Goal: Transaction & Acquisition: Purchase product/service

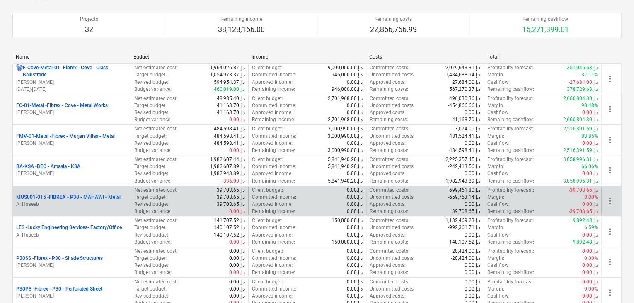
scroll to position [124, 0]
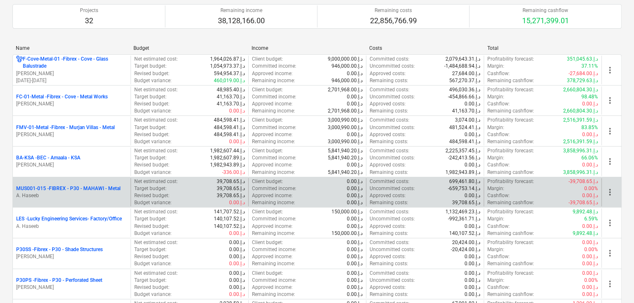
click at [81, 200] on div "MUS001-015 - FIBREX - P30 - MAHAWI - Metal A. Haseeb" at bounding box center [72, 192] width 118 height 29
click at [88, 194] on p "A. Haseeb" at bounding box center [71, 195] width 111 height 7
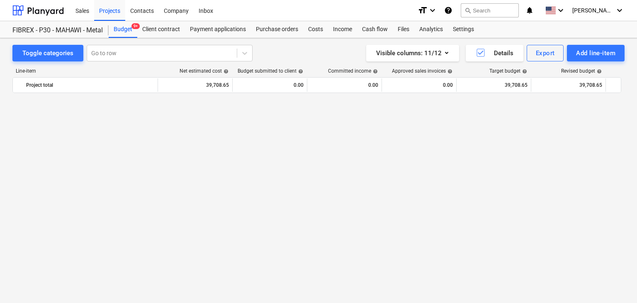
scroll to position [4876, 0]
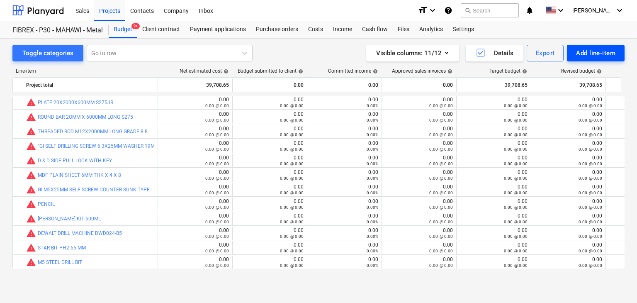
click at [585, 57] on div "Add line-item" at bounding box center [595, 53] width 39 height 11
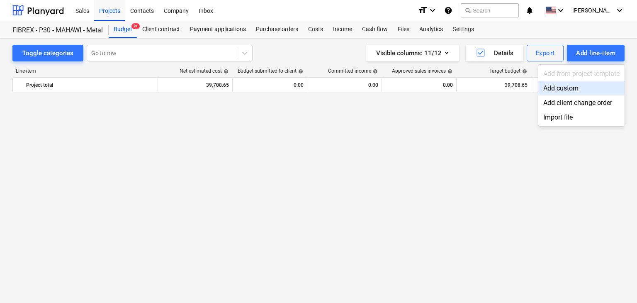
click at [569, 87] on div "Add custom" at bounding box center [581, 88] width 86 height 15
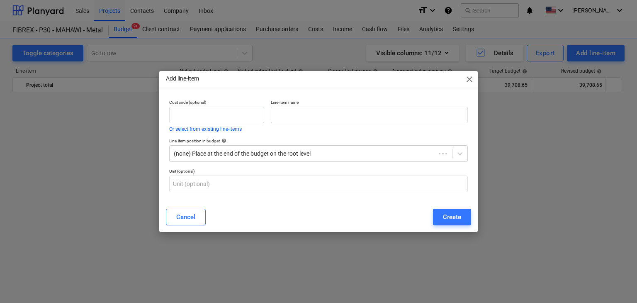
scroll to position [4876, 0]
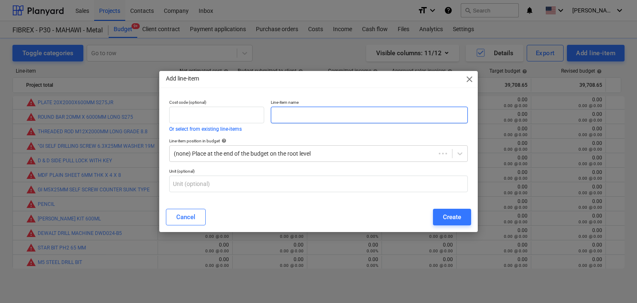
click at [340, 114] on input "text" at bounding box center [369, 115] width 197 height 17
paste input "FEVICOL"
type input "FEVICOL"
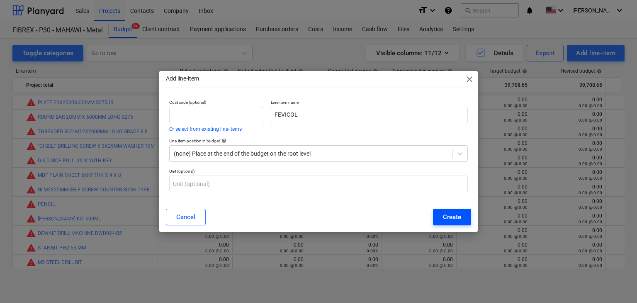
click at [445, 212] on div "Create" at bounding box center [452, 216] width 18 height 11
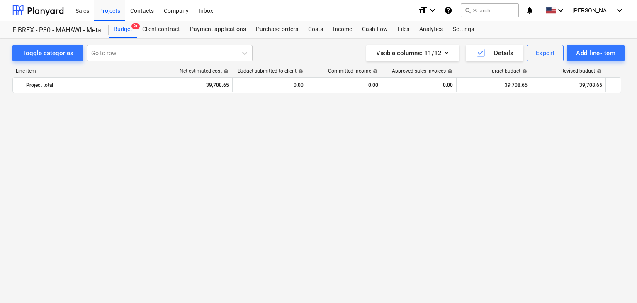
scroll to position [4876, 0]
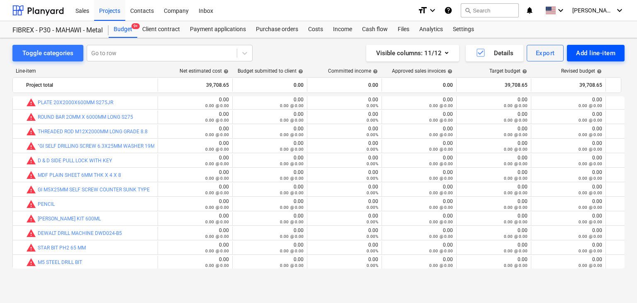
click at [569, 51] on button "Add line-item" at bounding box center [596, 53] width 58 height 17
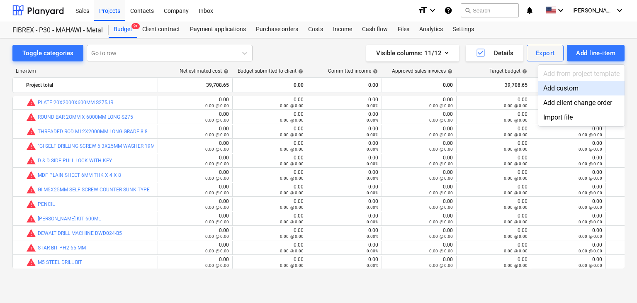
click at [555, 90] on div "Add custom" at bounding box center [581, 88] width 86 height 15
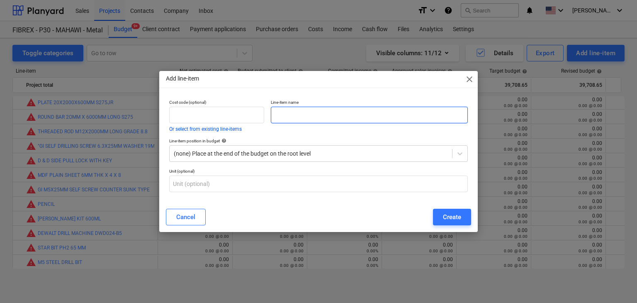
click at [291, 119] on input "text" at bounding box center [369, 115] width 197 height 17
paste input "[PERSON_NAME] PENCIL 1 PKT - 12 PCS"
type input "[PERSON_NAME] PENCIL 1 PKT - 12 PCS"
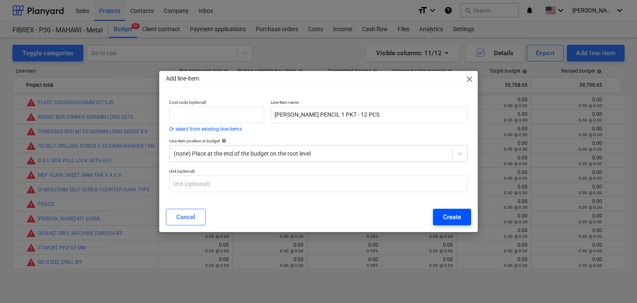
click at [442, 210] on button "Create" at bounding box center [452, 216] width 38 height 17
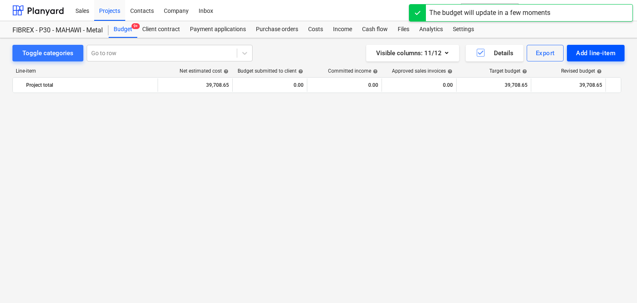
scroll to position [4876, 0]
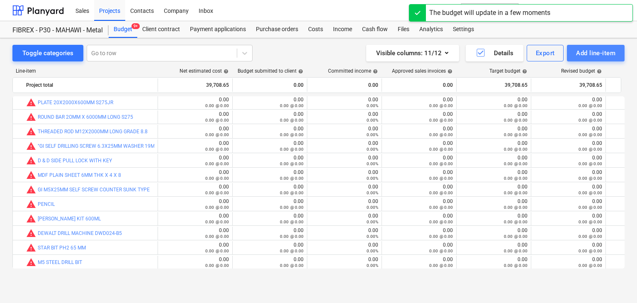
click at [584, 54] on div "Add line-item" at bounding box center [595, 53] width 39 height 11
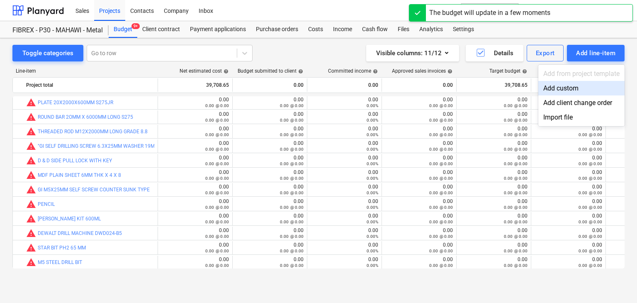
click at [555, 89] on div "Add custom" at bounding box center [581, 88] width 86 height 15
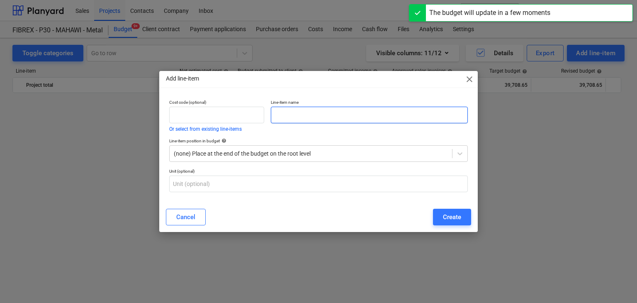
click at [293, 120] on input "text" at bounding box center [369, 115] width 197 height 17
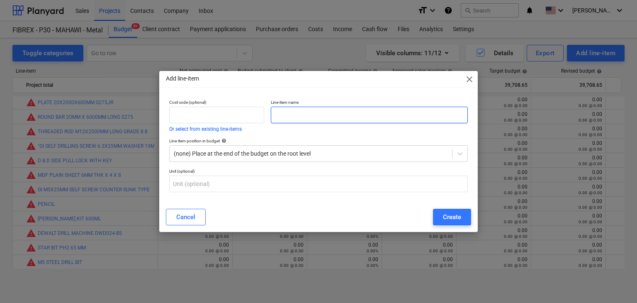
paste input "SELF DRILLING SCREW 8X1"
type input "SELF DRILLING SCREW 8X1"
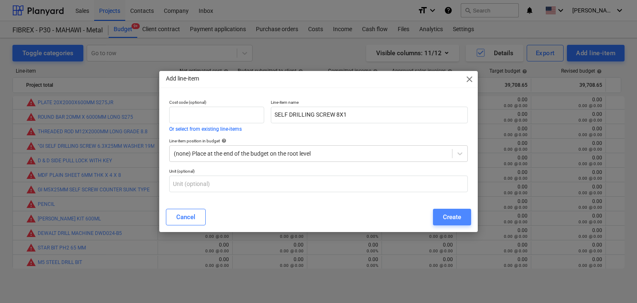
click at [461, 223] on button "Create" at bounding box center [452, 216] width 38 height 17
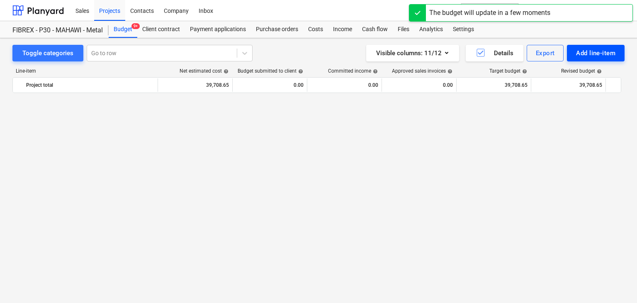
scroll to position [4876, 0]
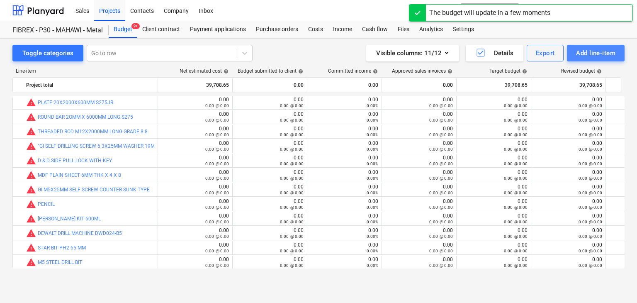
click at [586, 57] on div "Add line-item" at bounding box center [595, 53] width 39 height 11
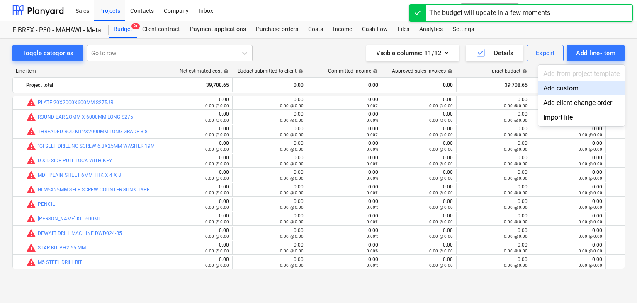
click at [557, 85] on div "Add custom" at bounding box center [581, 88] width 86 height 15
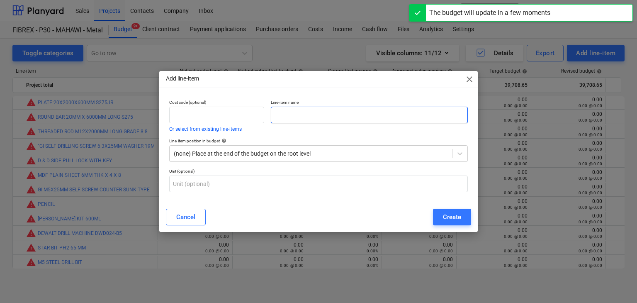
drag, startPoint x: 322, startPoint y: 119, endPoint x: 310, endPoint y: 124, distance: 12.5
click at [321, 119] on input "text" at bounding box center [369, 115] width 197 height 17
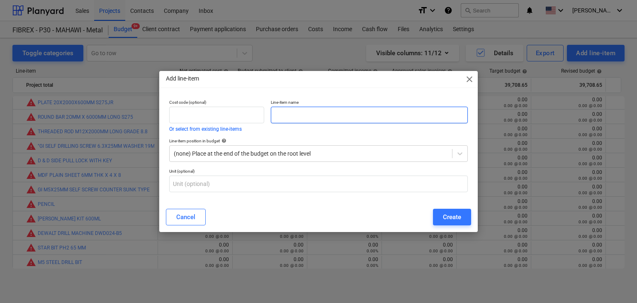
paste input "DRILL BIT DORMER A-100/3.5MM"
type input "DRILL BIT DORMER A-100/3.5MM"
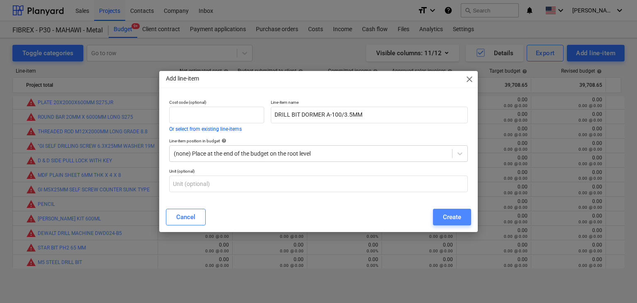
click at [448, 220] on div "Create" at bounding box center [452, 216] width 18 height 11
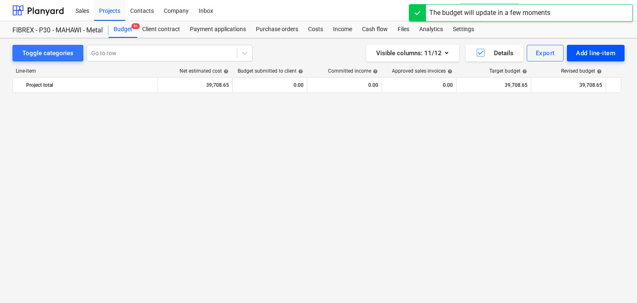
scroll to position [4876, 0]
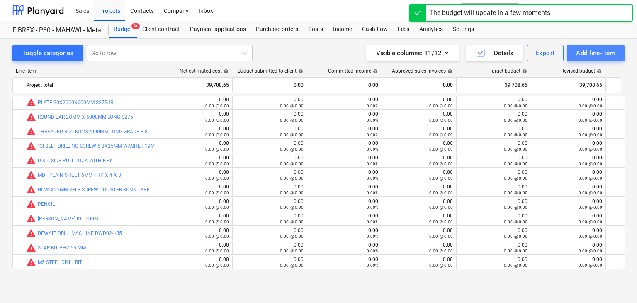
click at [584, 55] on div "Add line-item" at bounding box center [595, 53] width 39 height 11
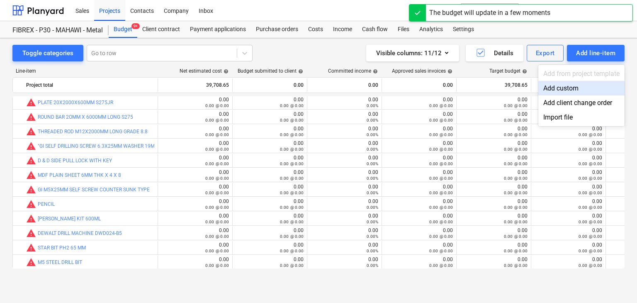
click at [563, 86] on div "Add custom" at bounding box center [581, 88] width 86 height 15
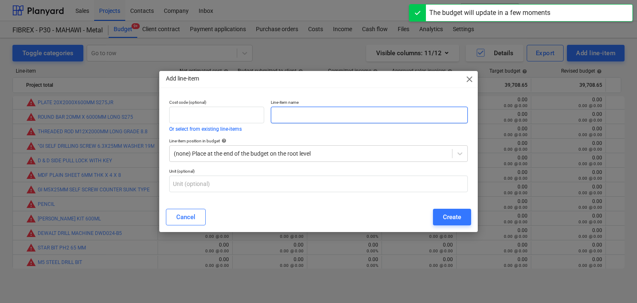
drag, startPoint x: 292, startPoint y: 122, endPoint x: 269, endPoint y: 132, distance: 25.0
click at [290, 122] on input "text" at bounding box center [369, 115] width 197 height 17
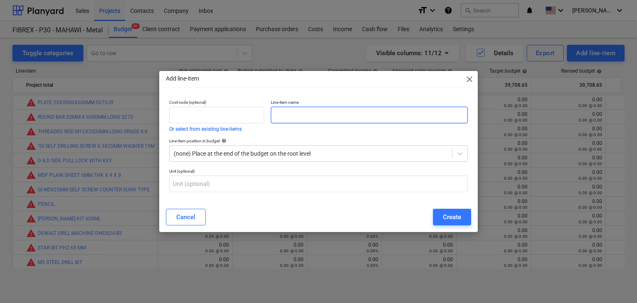
paste input "MDF SHEET 6 MM THK X 4 X 8"
type input "MDF SHEET 6 MM THK X 4 X 8"
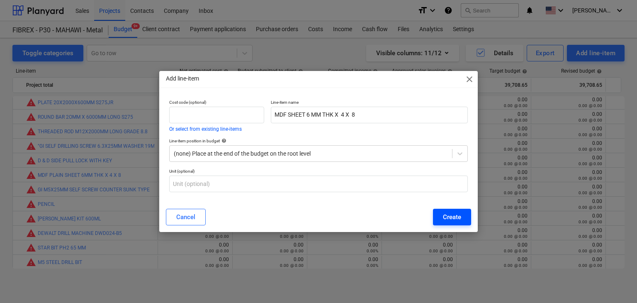
click at [449, 215] on div "Create" at bounding box center [452, 216] width 18 height 11
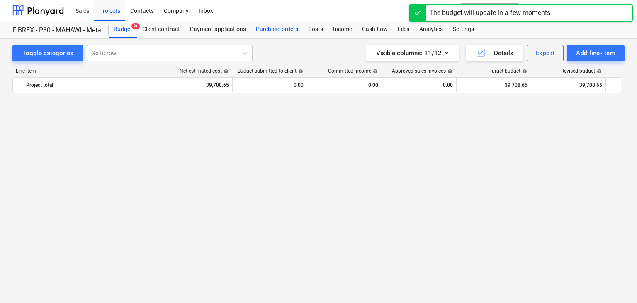
drag, startPoint x: 282, startPoint y: 19, endPoint x: 275, endPoint y: 22, distance: 7.4
click at [282, 19] on div "Sales Projects Contacts Company Inbox" at bounding box center [240, 10] width 340 height 21
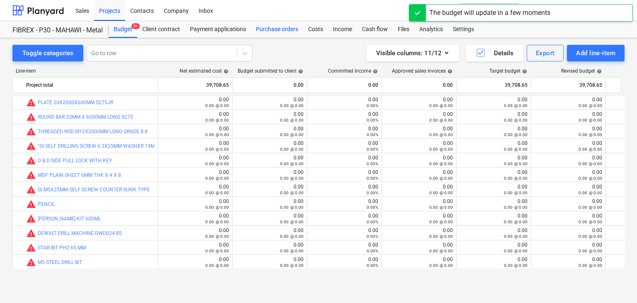
click at [262, 32] on div "Purchase orders" at bounding box center [277, 29] width 52 height 17
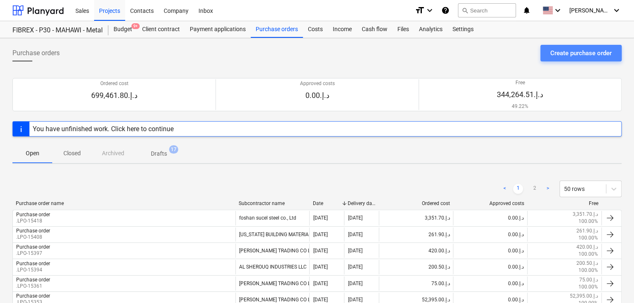
click at [554, 55] on div "Create purchase order" at bounding box center [580, 53] width 61 height 11
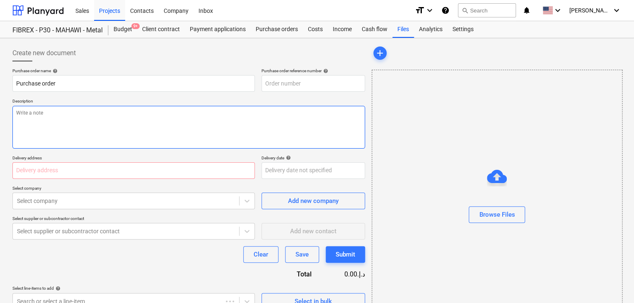
click at [260, 107] on textarea at bounding box center [188, 127] width 353 height 43
type textarea "x"
type input "MUS001-015-PO-287"
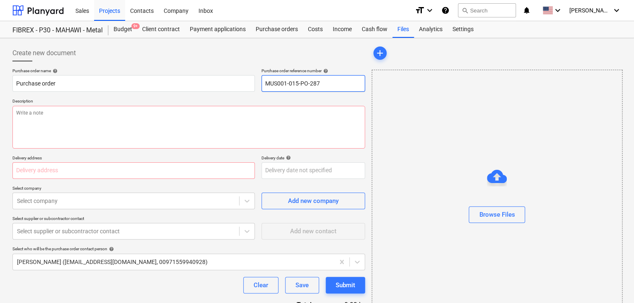
drag, startPoint x: 323, startPoint y: 83, endPoint x: 258, endPoint y: 83, distance: 65.5
click at [258, 83] on div "Purchase order name help Purchase order Purchase order reference number help MU…" at bounding box center [188, 80] width 353 height 24
type textarea "x"
type input "."
type textarea "x"
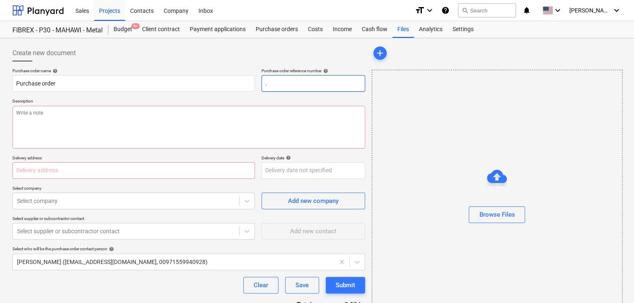
type input ".L"
type textarea "x"
type input ".LP"
type textarea "x"
type input ".LPO"
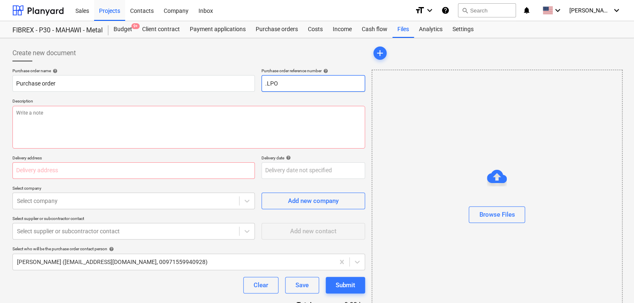
type textarea "x"
type input ".LPO-"
type textarea "x"
type input ".LPO-1"
type textarea "x"
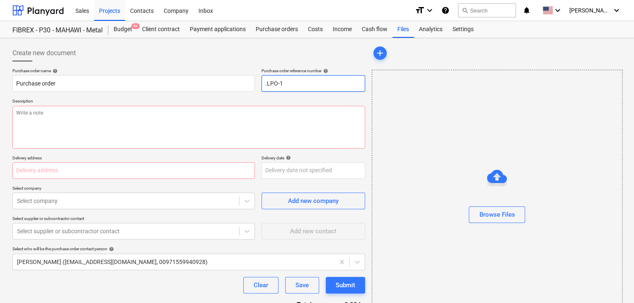
type input ".LPO-15"
type textarea "x"
type input ".LPO-154"
type textarea "x"
type input ".LPO-1543"
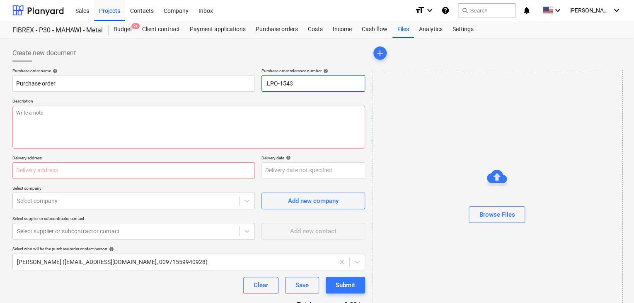
type textarea "x"
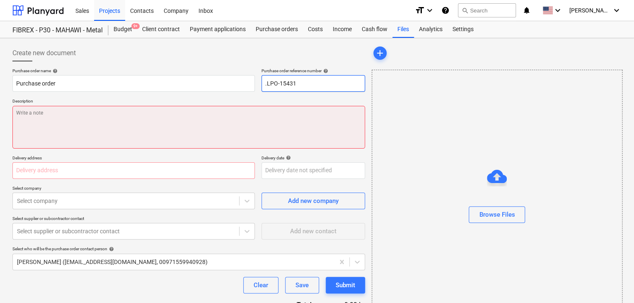
type input ".LPO-15431"
click at [105, 121] on textarea at bounding box center [188, 127] width 353 height 43
type textarea "x"
type textarea "2"
type textarea "x"
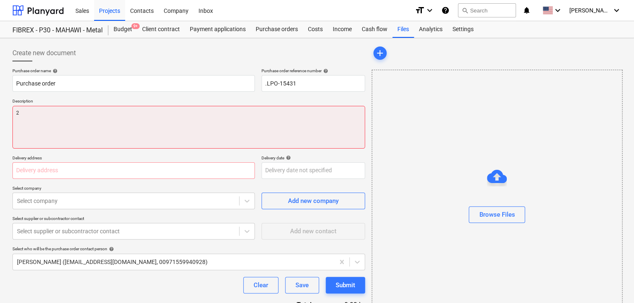
type textarea "29"
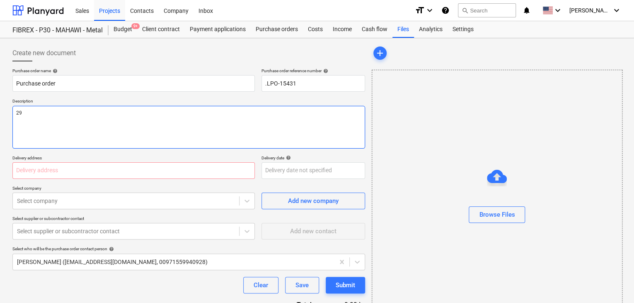
type textarea "x"
type textarea "29/"
type textarea "x"
type textarea "29/A"
type textarea "x"
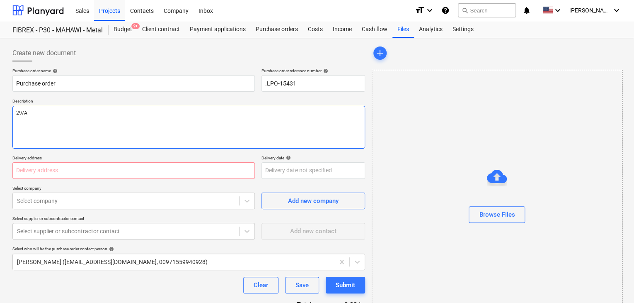
type textarea "29/AU"
type textarea "x"
type textarea "29/AUG"
type textarea "x"
type textarea "29/AUG/"
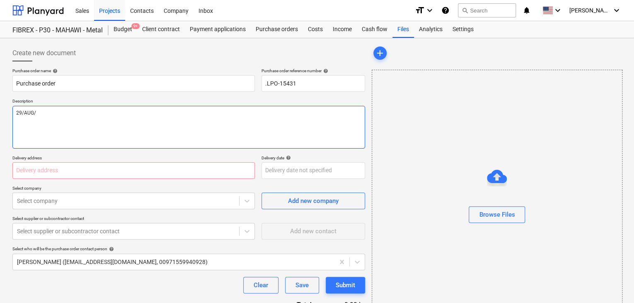
type textarea "x"
type textarea "29/[DATE]"
type textarea "x"
type textarea "[DATE]"
type textarea "x"
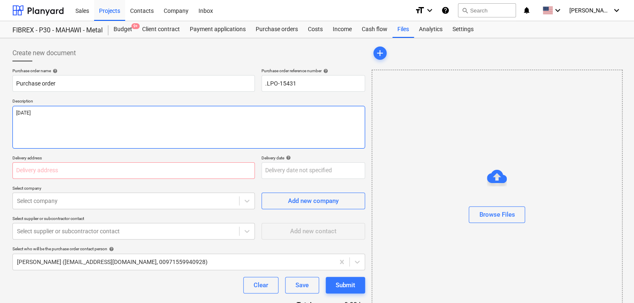
type textarea "[DATE]"
type textarea "x"
type textarea "[DATE]"
click at [39, 173] on input "text" at bounding box center [133, 170] width 242 height 17
type textarea "x"
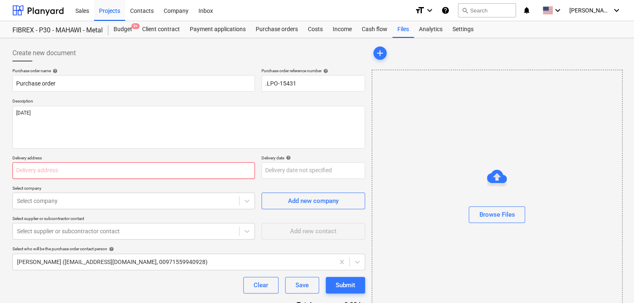
type input "L"
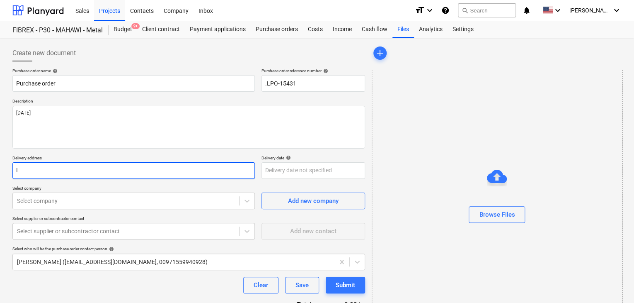
type textarea "x"
type input "LU"
type textarea "x"
type input "LUC"
type textarea "x"
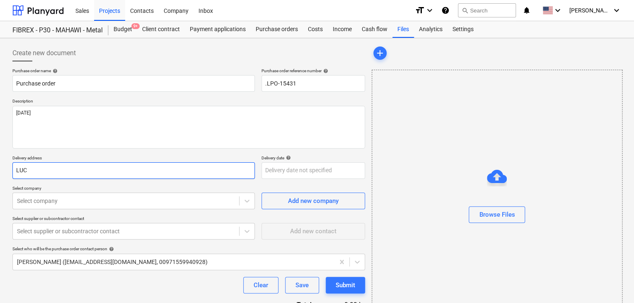
type input "LUCK"
type textarea "x"
type input "LUCKY"
type textarea "x"
type input "LUCKY"
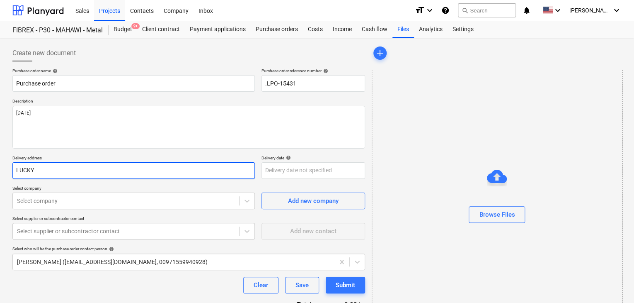
type textarea "x"
type input "LUCKY E"
type textarea "x"
type input "LUCKY EN"
type textarea "x"
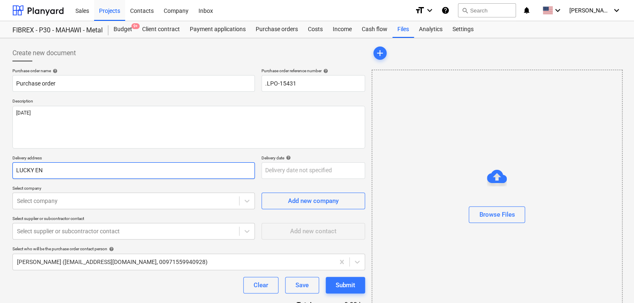
type input "LUCKY ENG"
type textarea "x"
type input "LUCKY ENGI"
type textarea "x"
type input "LUCKY ENGIN"
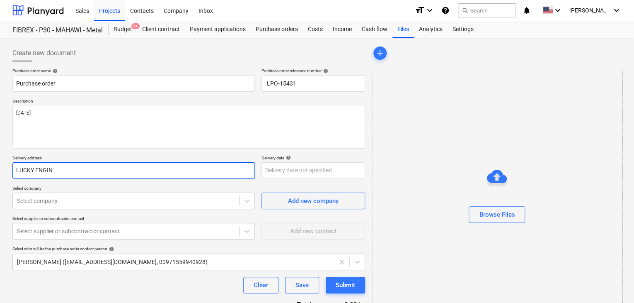
type textarea "x"
type input "LUCKY ENGINE"
type textarea "x"
type input "LUCKY ENGINEER"
type textarea "x"
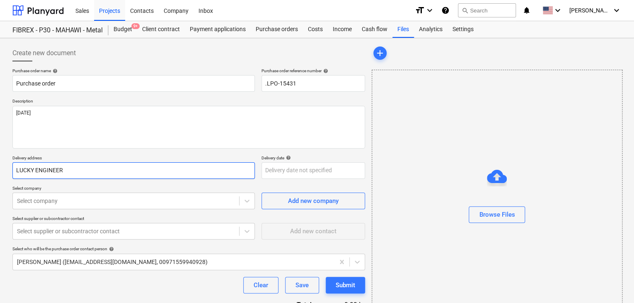
type input "LUCKY ENGINEERI"
type textarea "x"
type input "LUCKY ENGINEERIN"
type textarea "x"
type input "LUCKY ENGINEERING"
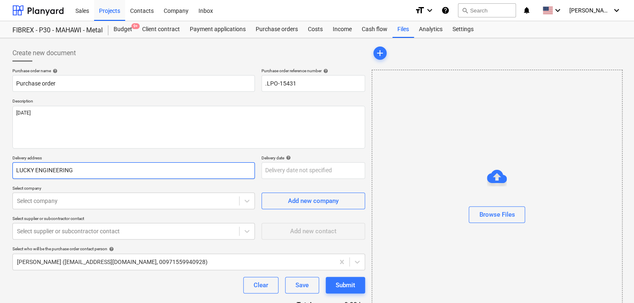
type textarea "x"
type input "LUCKY ENGINEERING"
type textarea "x"
type input "LUCKY ENGINEERING S"
type textarea "x"
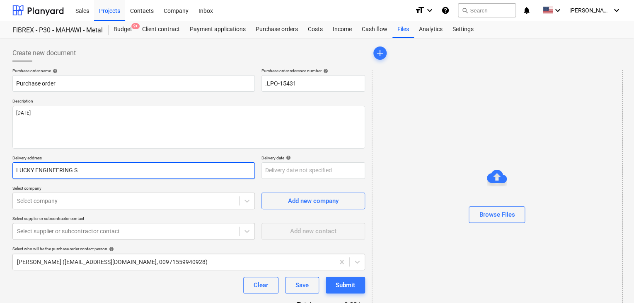
type input "LUCKY ENGINEERING SE"
type textarea "x"
type input "LUCKY ENGINEERING SER"
type textarea "x"
type input "LUCKY ENGINEERING SERV"
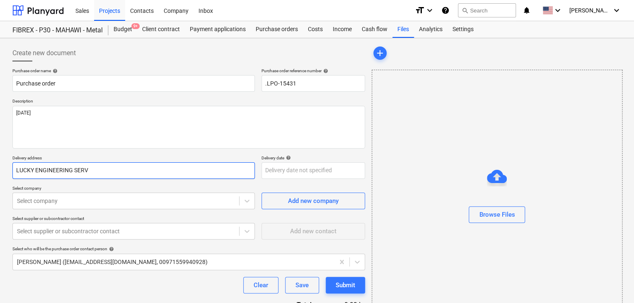
type textarea "x"
type input "LUCKY ENGINEERING SERVI"
type textarea "x"
type input "LUCKY ENGINEERING SERVIC"
type textarea "x"
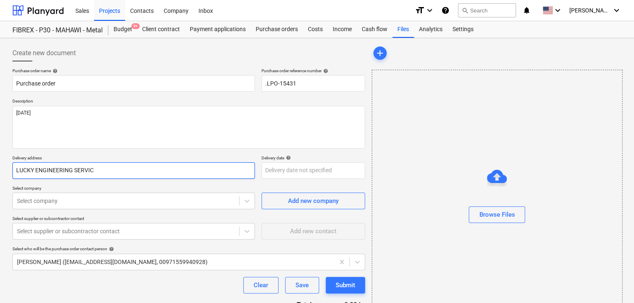
type input "LUCKY ENGINEERING SERVICE"
type textarea "x"
type input "LUCKY ENGINEERING SERVICES"
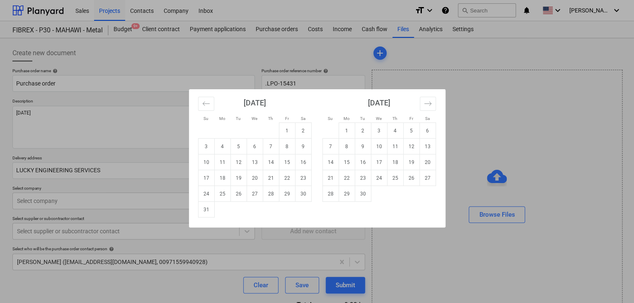
click at [280, 170] on body "Sales Projects Contacts Company Inbox format_size keyboard_arrow_down help sear…" at bounding box center [317, 151] width 634 height 303
drag, startPoint x: 206, startPoint y: 208, endPoint x: 188, endPoint y: 208, distance: 18.7
click at [204, 208] on td "31" at bounding box center [206, 209] width 16 height 16
type textarea "x"
type input "[DATE]"
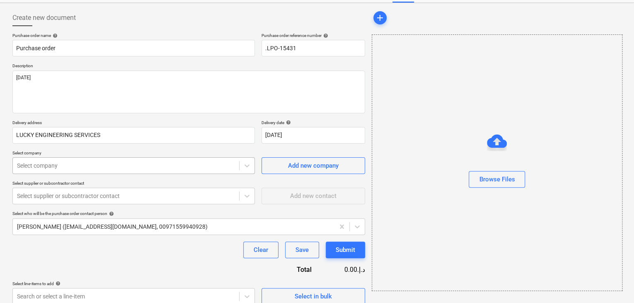
click at [85, 200] on body "Sales Projects Contacts Company Inbox format_size keyboard_arrow_down help sear…" at bounding box center [317, 116] width 634 height 303
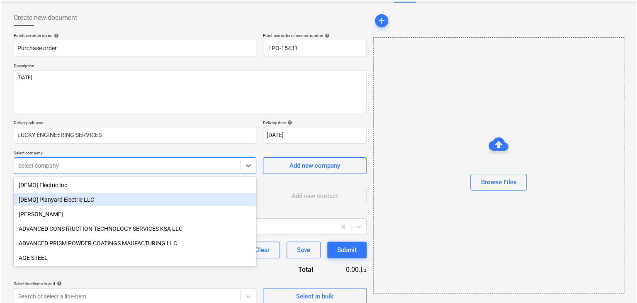
scroll to position [39, 0]
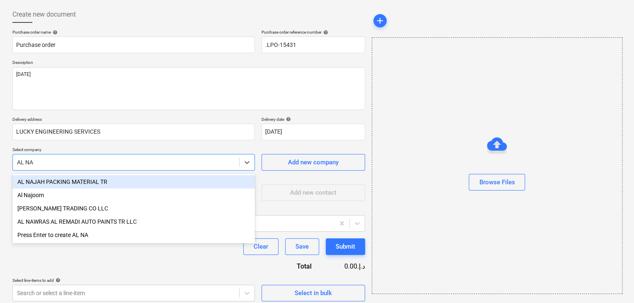
type input "AL NAS"
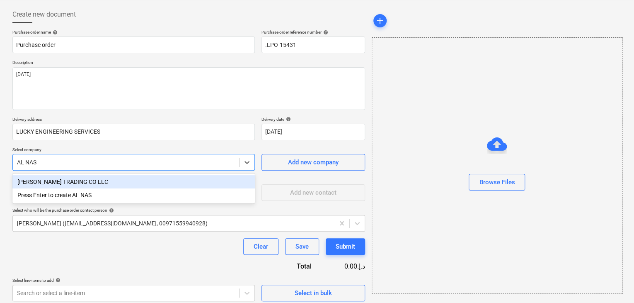
click at [90, 175] on div "[PERSON_NAME] TRADING CO LLC" at bounding box center [133, 181] width 242 height 13
type textarea "x"
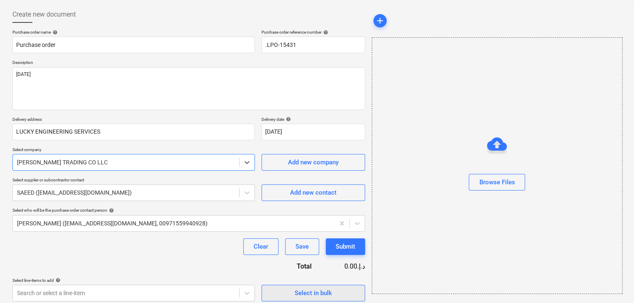
click at [304, 288] on div "Select in bulk" at bounding box center [313, 292] width 37 height 11
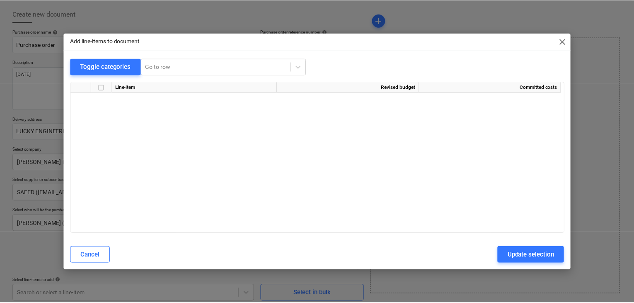
scroll to position [3735, 0]
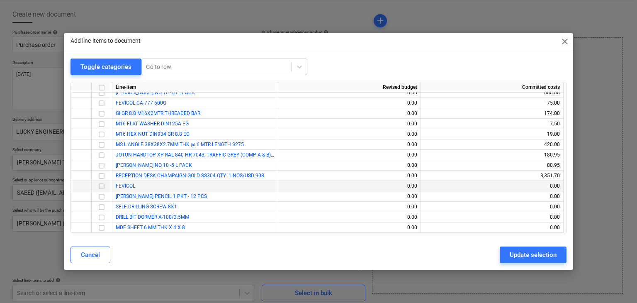
click at [102, 186] on input "checkbox" at bounding box center [102, 186] width 10 height 10
click at [102, 194] on input "checkbox" at bounding box center [102, 196] width 10 height 10
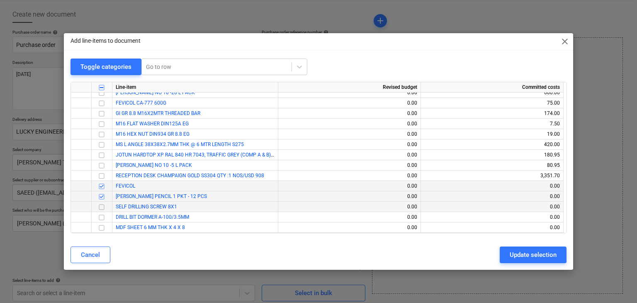
click at [102, 205] on input "checkbox" at bounding box center [102, 207] width 10 height 10
click at [99, 218] on input "checkbox" at bounding box center [102, 217] width 10 height 10
drag, startPoint x: 99, startPoint y: 218, endPoint x: 180, endPoint y: 247, distance: 86.0
click at [101, 228] on input "checkbox" at bounding box center [102, 228] width 10 height 10
drag, startPoint x: 514, startPoint y: 264, endPoint x: 512, endPoint y: 260, distance: 4.6
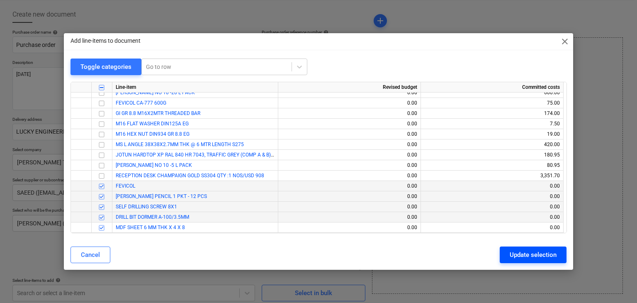
click at [513, 263] on div "Cancel Update selection" at bounding box center [318, 254] width 506 height 23
click at [514, 257] on div "Update selection" at bounding box center [532, 254] width 47 height 11
type textarea "x"
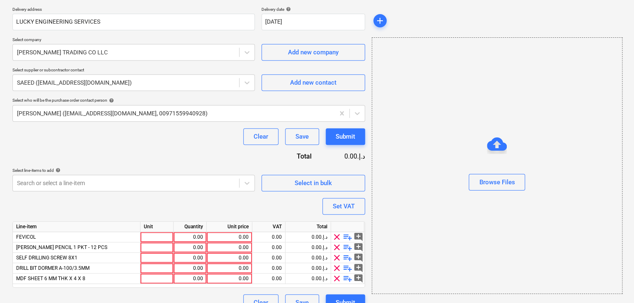
scroll to position [162, 0]
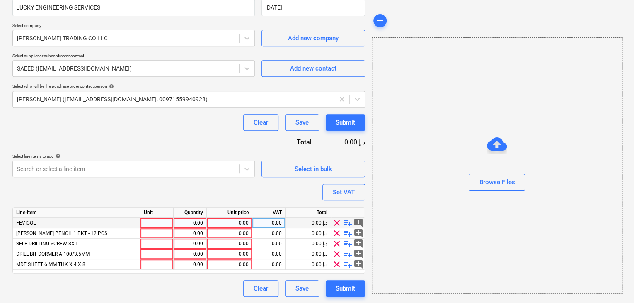
click at [158, 221] on div at bounding box center [157, 223] width 33 height 10
type input "NOS"
type textarea "x"
type input "PKT"
type textarea "x"
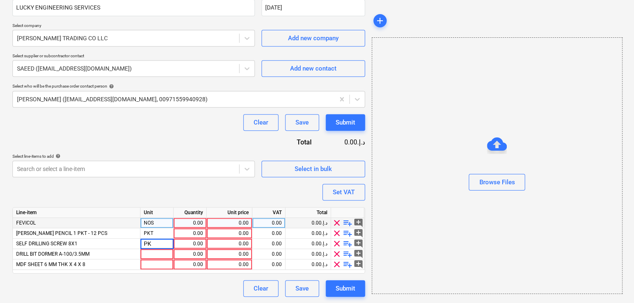
type input "PKT"
type textarea "x"
type input "NOS"
type textarea "x"
type input "NOS"
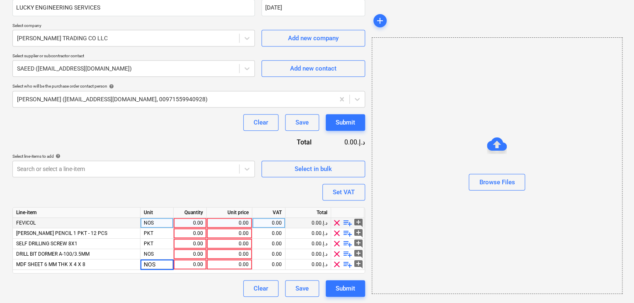
type textarea "x"
click at [183, 222] on div "0.00" at bounding box center [190, 223] width 26 height 10
type input "50"
type textarea "x"
type input "41"
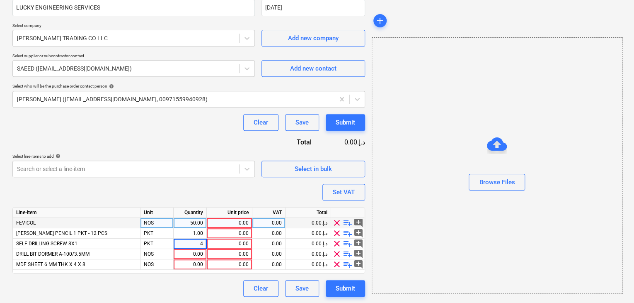
type textarea "x"
type input "20"
type textarea "x"
type input "55"
type textarea "x"
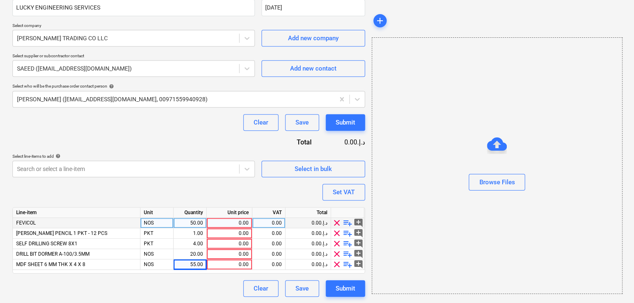
click at [234, 219] on div "0.00" at bounding box center [229, 223] width 39 height 10
type input "15"
type textarea "x"
type input "30"
type textarea "x"
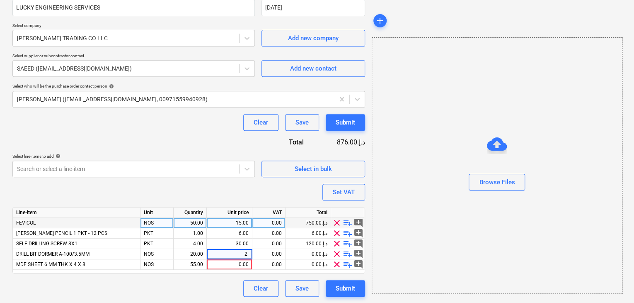
type input "2.5"
type textarea "x"
type input "25"
type textarea "x"
click at [396, 187] on div "Browse Files" at bounding box center [497, 165] width 250 height 63
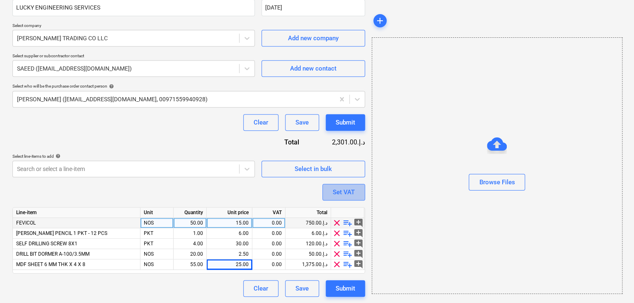
click at [327, 188] on button "Set VAT" at bounding box center [343, 192] width 43 height 17
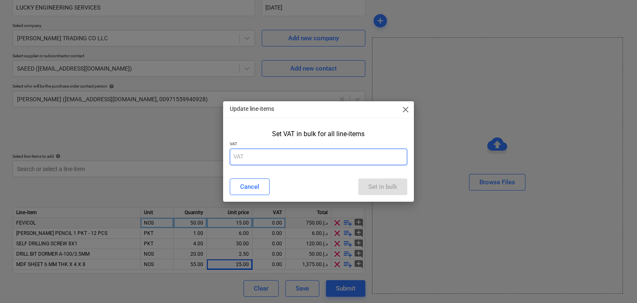
click at [264, 153] on input "text" at bounding box center [319, 156] width 178 height 17
type input "5"
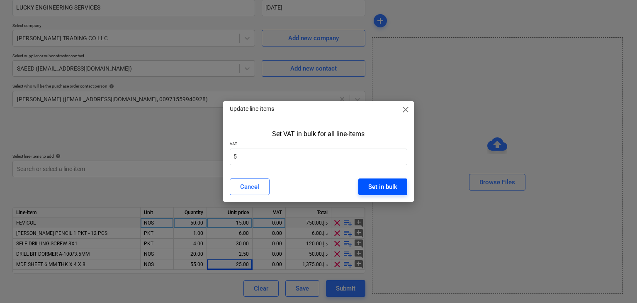
click at [371, 186] on div "Set in bulk" at bounding box center [382, 186] width 29 height 11
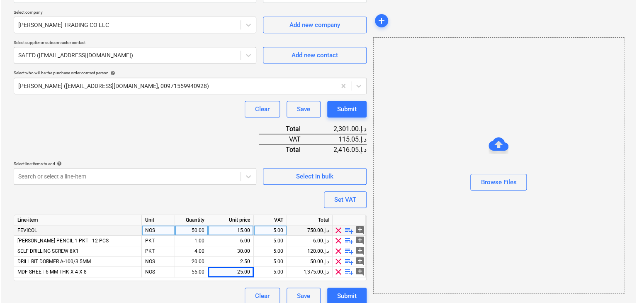
scroll to position [183, 0]
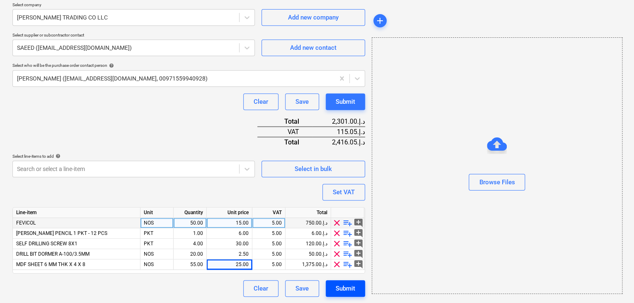
click at [340, 287] on div "Submit" at bounding box center [345, 288] width 19 height 11
type textarea "x"
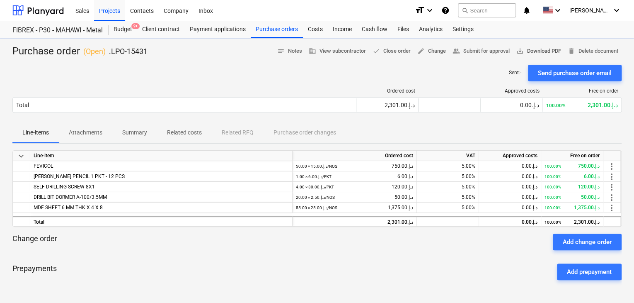
click at [541, 53] on span "save_alt Download PDF" at bounding box center [538, 51] width 45 height 10
click at [110, 15] on div "Projects" at bounding box center [109, 10] width 31 height 21
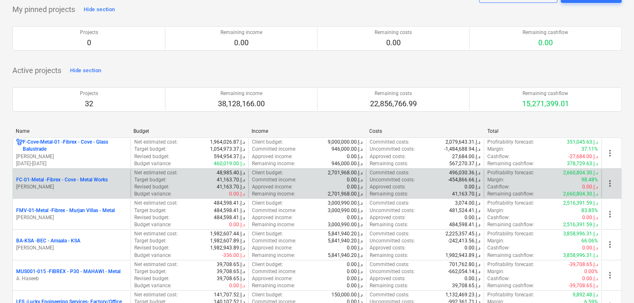
scroll to position [83, 0]
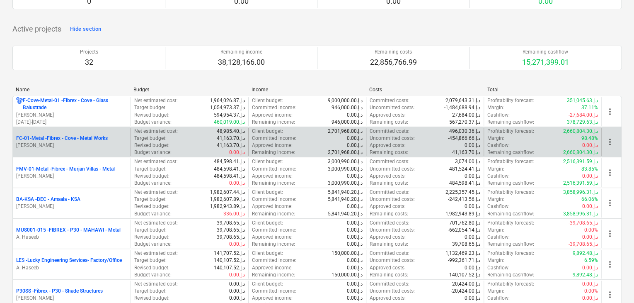
click at [68, 229] on p "MUS001-015 - FIBREX - P30 - MAHAWI - Metal" at bounding box center [68, 229] width 104 height 7
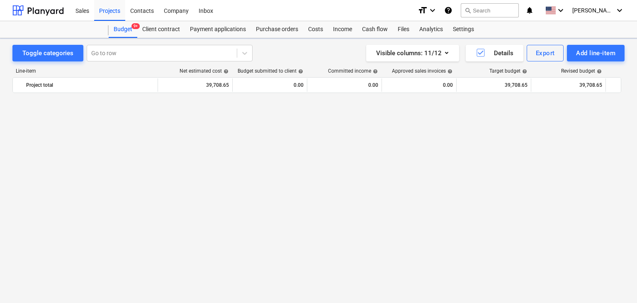
scroll to position [4876, 0]
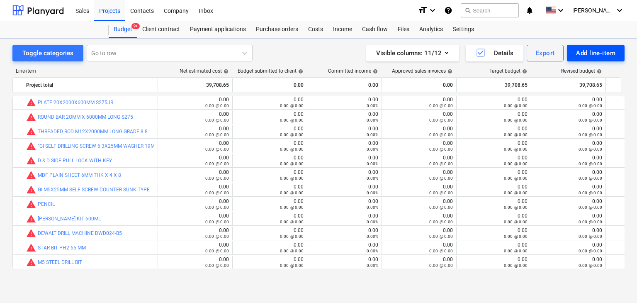
click at [590, 51] on div "Add line-item" at bounding box center [595, 53] width 39 height 11
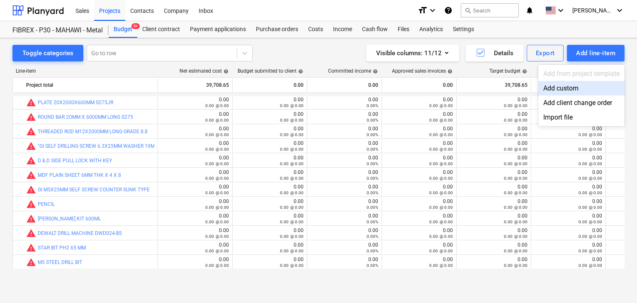
click at [570, 88] on div "Add custom" at bounding box center [581, 88] width 86 height 15
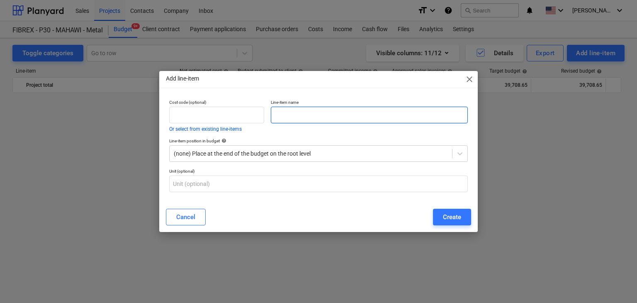
scroll to position [4876, 0]
click at [342, 117] on input "text" at bounding box center [369, 115] width 197 height 17
paste input "MS L ANGLE 38X38X2.7MM THK S275"
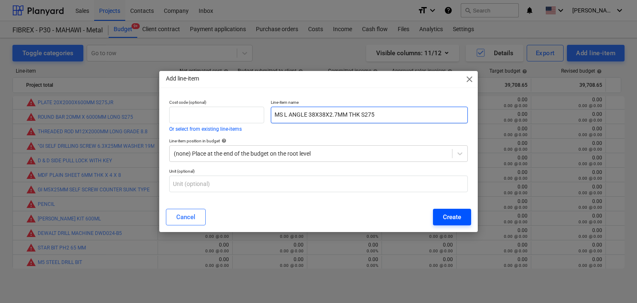
type input "MS L ANGLE 38X38X2.7MM THK S275"
click at [447, 219] on div "Create" at bounding box center [452, 216] width 18 height 11
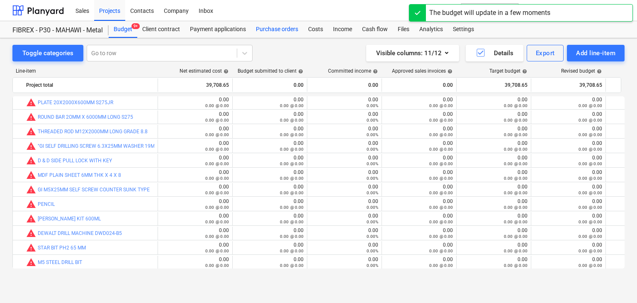
click at [285, 35] on div "Purchase orders" at bounding box center [277, 29] width 52 height 17
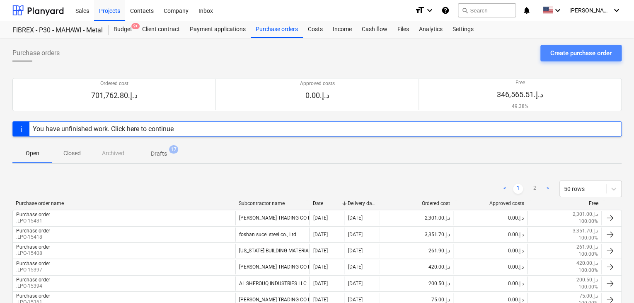
click at [577, 58] on button "Create purchase order" at bounding box center [580, 53] width 81 height 17
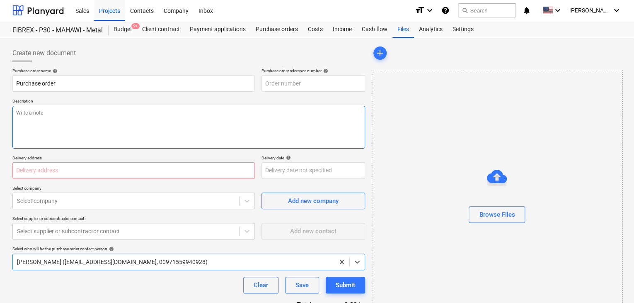
click at [330, 111] on textarea at bounding box center [188, 127] width 353 height 43
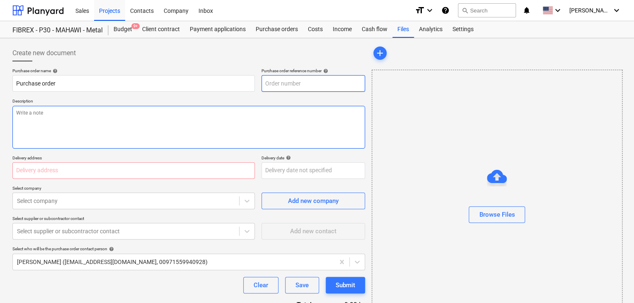
type textarea "x"
type input "MUS001-015-PO-288"
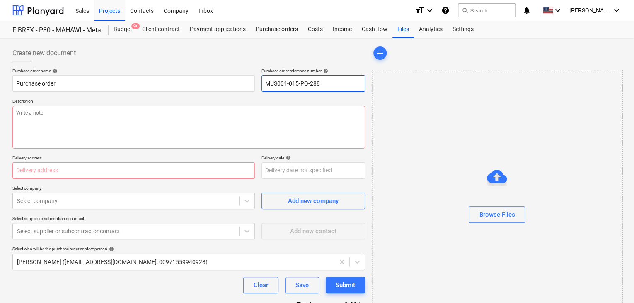
drag, startPoint x: 326, startPoint y: 86, endPoint x: 261, endPoint y: 86, distance: 65.1
click at [261, 86] on div "Purchase order name help Purchase order Purchase order reference number help MU…" at bounding box center [188, 80] width 353 height 24
type textarea "x"
type input "."
type textarea "x"
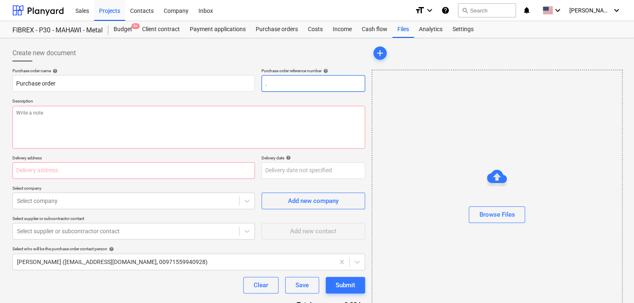
type input ".L"
type textarea "x"
type input ".LP"
type textarea "x"
type input ".LPO"
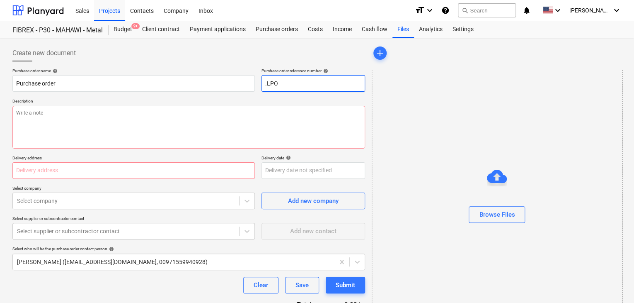
type textarea "x"
type input ".LPO-"
type textarea "x"
type input ".LPO-1"
type textarea "x"
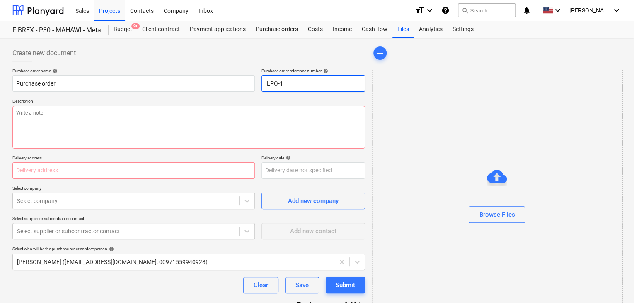
type input ".LPO-15"
type textarea "x"
type input ".LPO-154"
type textarea "x"
type input ".LPO-1543"
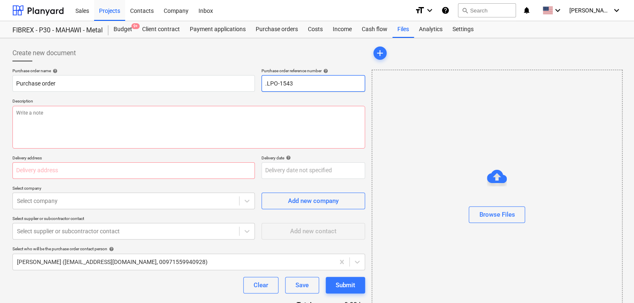
type textarea "x"
type input ".LPO-15432"
type textarea "x"
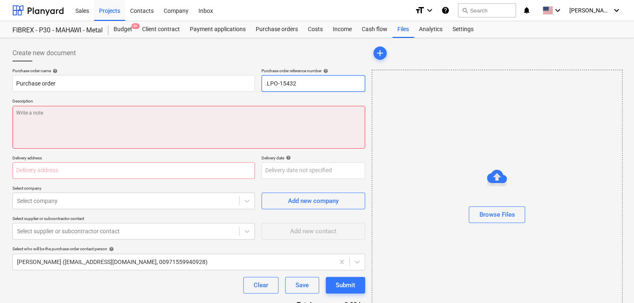
type input ".LPO-15432"
click at [46, 141] on textarea at bounding box center [188, 127] width 353 height 43
type textarea "x"
type textarea "2"
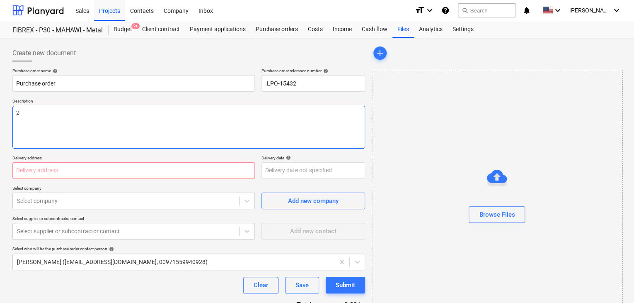
type textarea "x"
type textarea "29"
type textarea "x"
type textarea "29/"
type textarea "x"
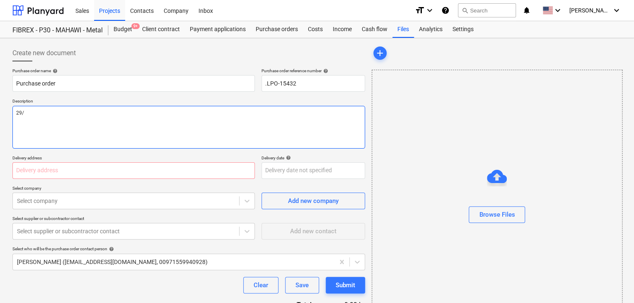
type textarea "29/U"
type textarea "x"
type textarea "29/"
type textarea "x"
type textarea "29/A"
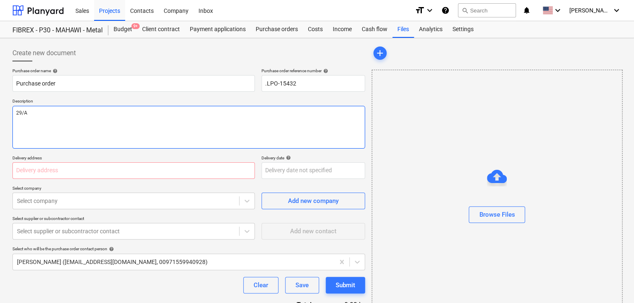
type textarea "x"
type textarea "29/AU"
type textarea "x"
type textarea "29/AUG"
type textarea "x"
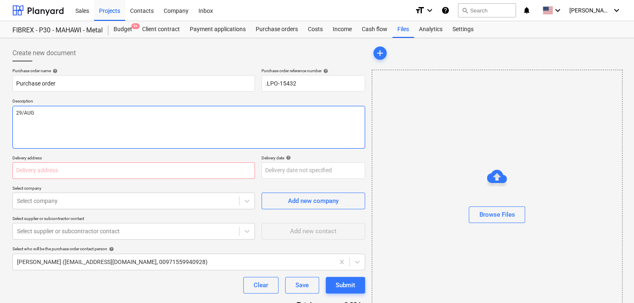
type textarea "29/AUG/"
type textarea "x"
type textarea "29/[DATE]"
type textarea "x"
type textarea "[DATE]"
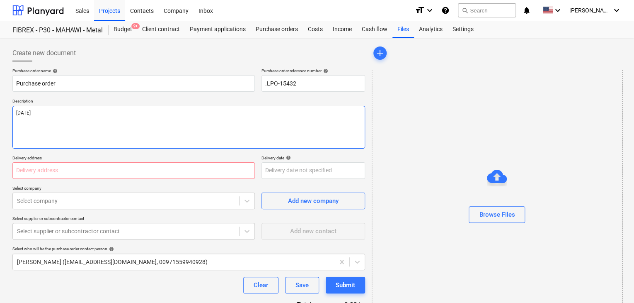
type textarea "x"
type textarea "[DATE]"
type textarea "x"
type textarea "[DATE]"
click at [38, 171] on input "text" at bounding box center [133, 170] width 242 height 17
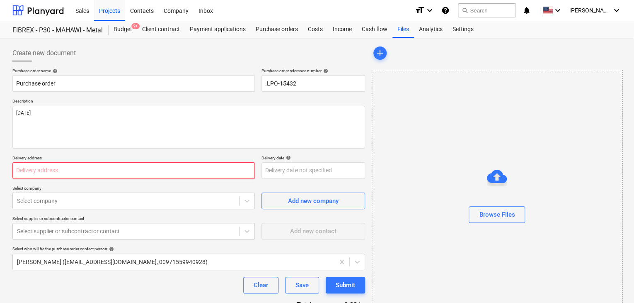
type textarea "x"
type input "L"
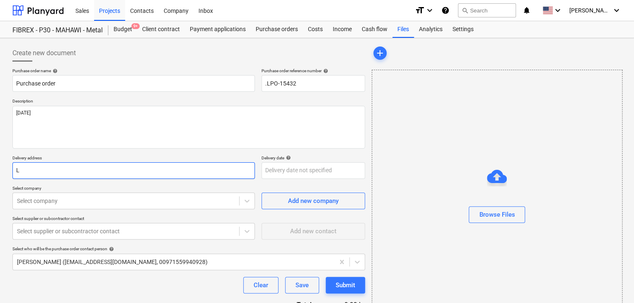
type textarea "x"
type input "LU"
type textarea "x"
type input "LUC"
type textarea "x"
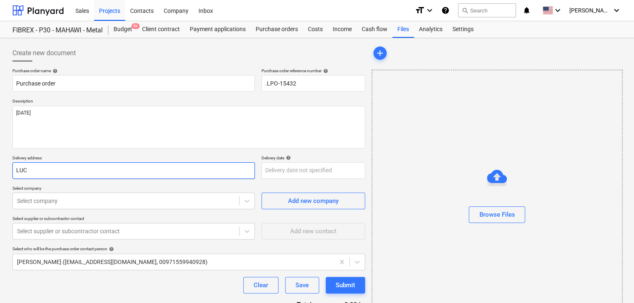
type input "LUCK"
type textarea "x"
type input "LUCKY"
type textarea "x"
type input "LUCKY"
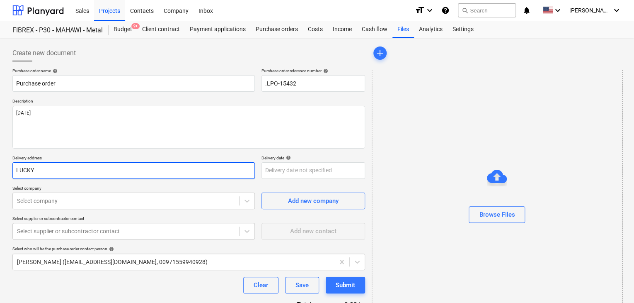
type textarea "x"
type input "LUCKY E"
type textarea "x"
type input "LUCKY EN"
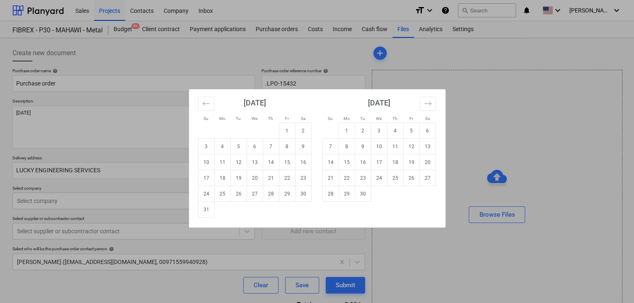
click at [298, 170] on body "Sales Projects Contacts Company Inbox format_size keyboard_arrow_down help sear…" at bounding box center [317, 151] width 634 height 303
click at [211, 208] on td "31" at bounding box center [206, 209] width 16 height 16
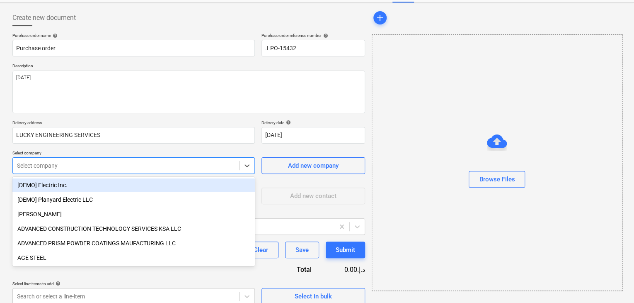
click at [102, 195] on body "Sales Projects Contacts Company Inbox format_size keyboard_arrow_down help sear…" at bounding box center [317, 116] width 634 height 303
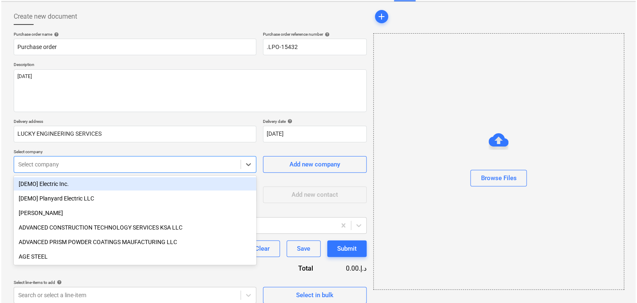
scroll to position [39, 0]
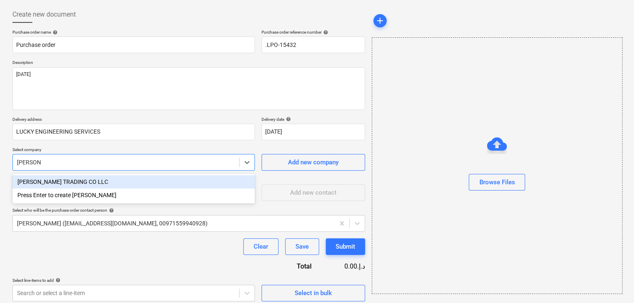
click at [119, 184] on div "[PERSON_NAME] TRADING CO LLC" at bounding box center [133, 181] width 242 height 13
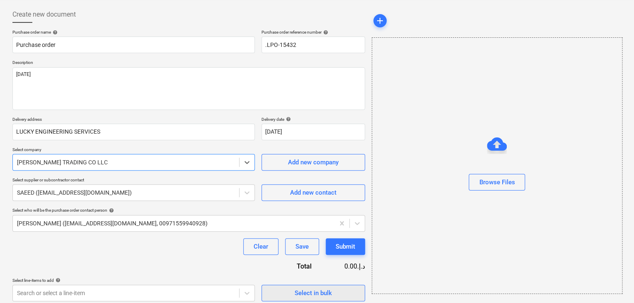
click at [339, 292] on span "Select in bulk" at bounding box center [313, 292] width 83 height 11
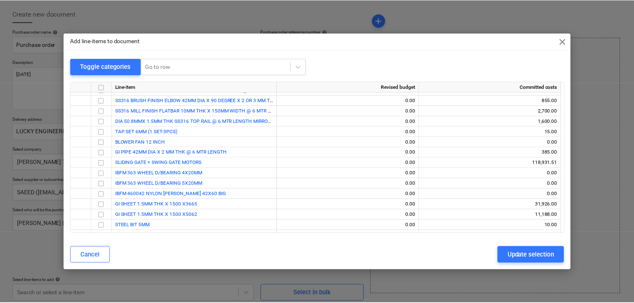
scroll to position [3745, 0]
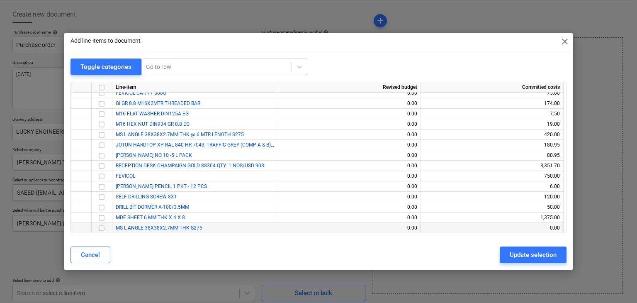
click at [103, 230] on input "checkbox" at bounding box center [102, 228] width 10 height 10
click at [526, 249] on div "Update selection" at bounding box center [532, 254] width 47 height 11
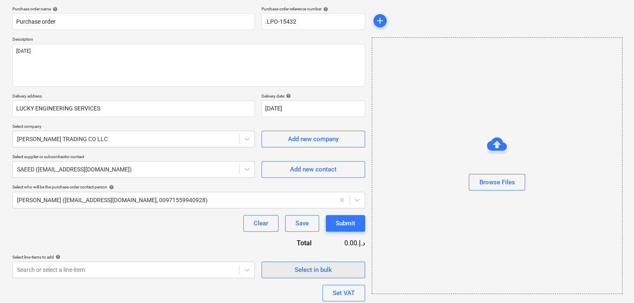
scroll to position [121, 0]
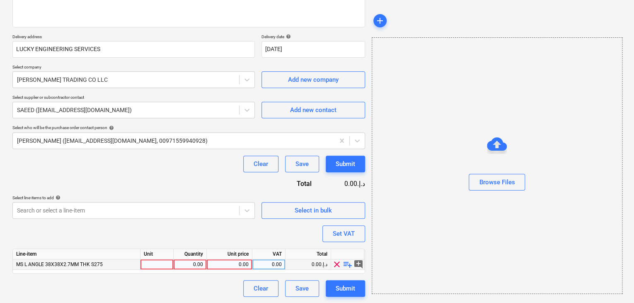
click at [136, 263] on div "MS L ANGLE 38X38X2.7MM THK S275" at bounding box center [77, 264] width 128 height 10
click at [152, 261] on div at bounding box center [157, 264] width 33 height 10
click at [183, 261] on div "0.00" at bounding box center [190, 264] width 26 height 10
click at [196, 262] on div "0.00" at bounding box center [190, 264] width 26 height 10
click at [228, 266] on div "0.00" at bounding box center [229, 264] width 39 height 10
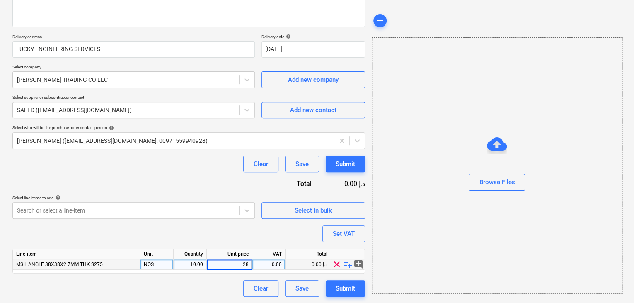
drag, startPoint x: 405, startPoint y: 184, endPoint x: 402, endPoint y: 189, distance: 6.0
click at [405, 186] on div "Browse Files" at bounding box center [497, 165] width 250 height 63
click at [351, 234] on div "Set VAT" at bounding box center [344, 233] width 22 height 11
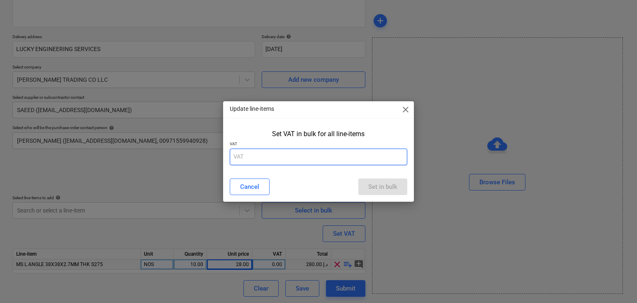
click at [293, 158] on input "text" at bounding box center [319, 156] width 178 height 17
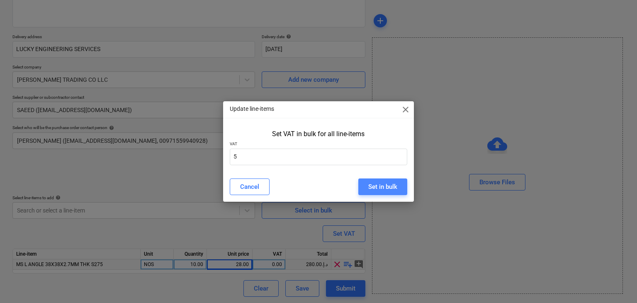
click at [388, 189] on div "Set in bulk" at bounding box center [382, 186] width 29 height 11
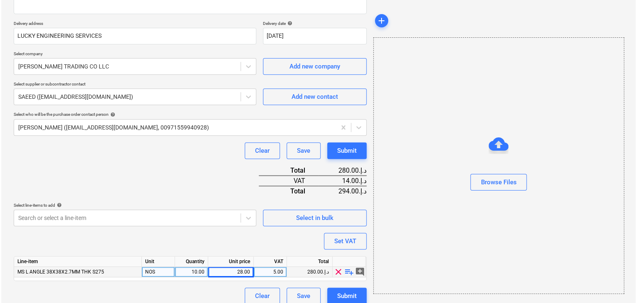
scroll to position [142, 0]
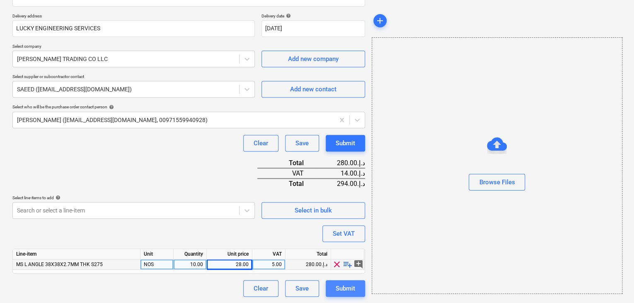
click at [350, 289] on div "Submit" at bounding box center [345, 288] width 19 height 11
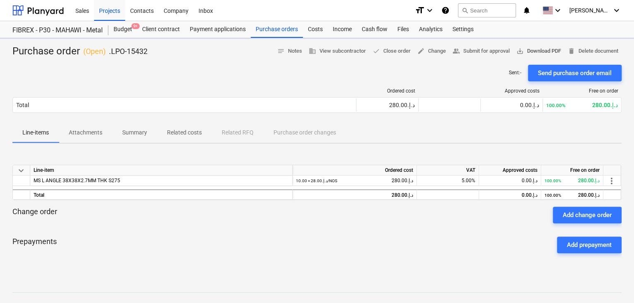
click at [545, 48] on span "save_alt Download PDF" at bounding box center [538, 51] width 45 height 10
click at [102, 17] on div "Projects" at bounding box center [109, 10] width 31 height 21
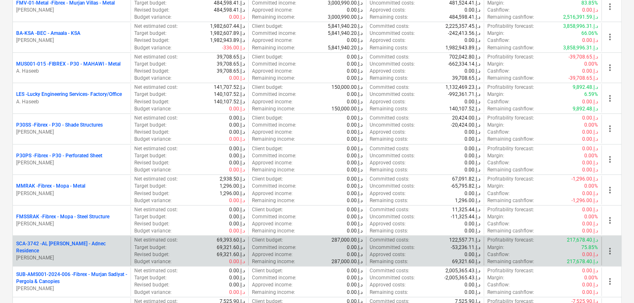
scroll to position [290, 0]
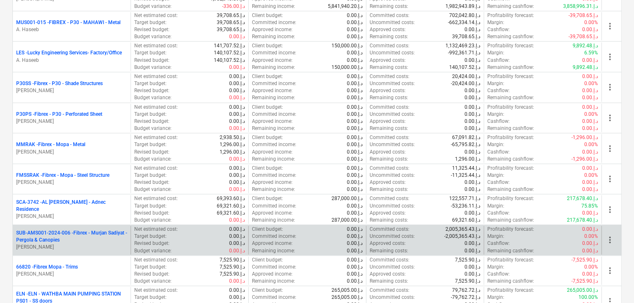
click at [81, 233] on p "SUB-AMS001-2024-006 - Fibrex - Murjan Sadiyat - Pergola & Canopies" at bounding box center [71, 236] width 111 height 14
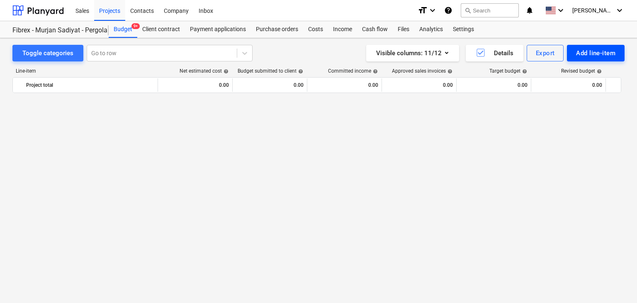
scroll to position [5428, 0]
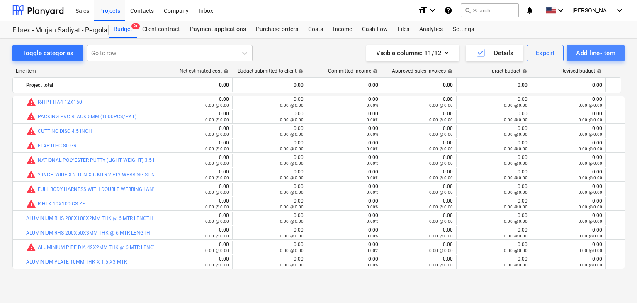
click at [580, 45] on button "Add line-item" at bounding box center [596, 53] width 58 height 17
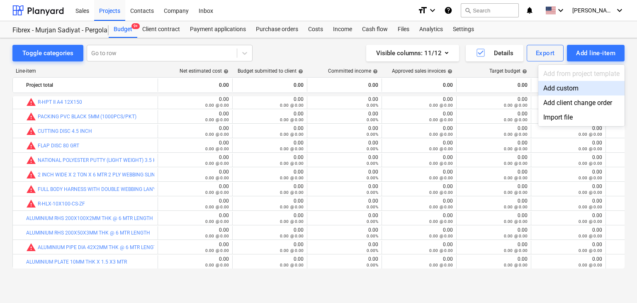
click at [557, 85] on div "Add custom" at bounding box center [581, 88] width 86 height 15
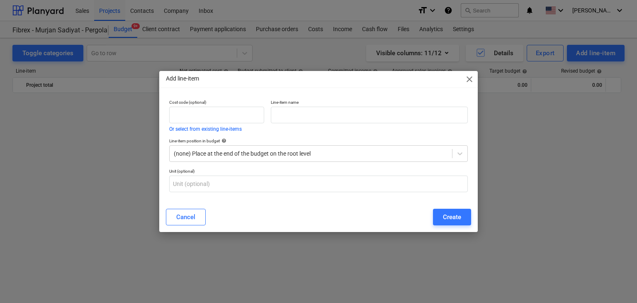
scroll to position [5428, 0]
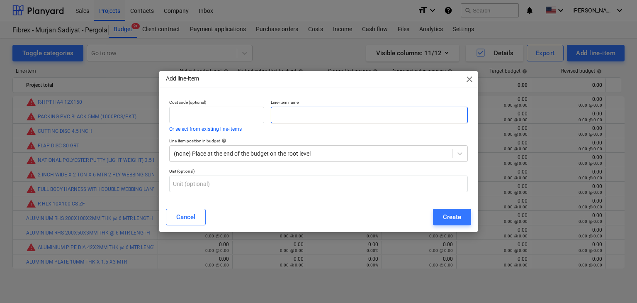
click at [302, 116] on input "text" at bounding box center [369, 115] width 197 height 17
paste input "LASER CUTTING OF ALUMINIUM 10MM THK BASE PLATE"
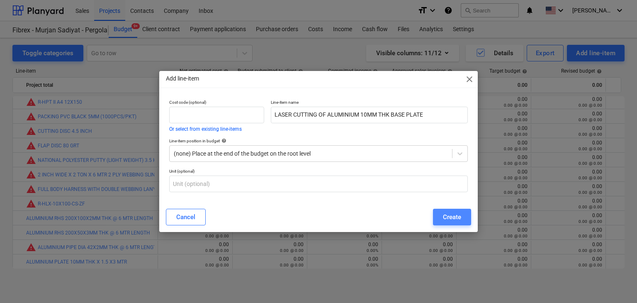
click at [451, 221] on div "Create" at bounding box center [452, 216] width 18 height 11
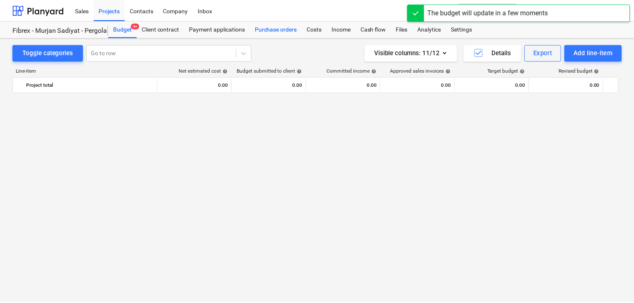
scroll to position [5428, 0]
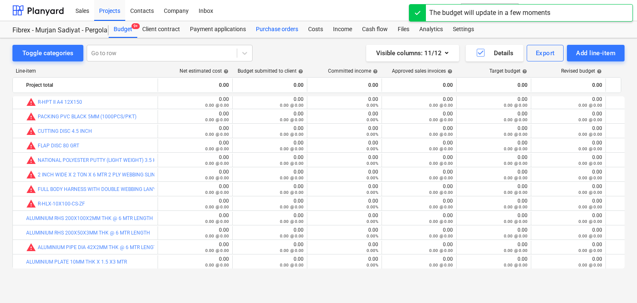
click at [272, 34] on div "Purchase orders" at bounding box center [277, 29] width 52 height 17
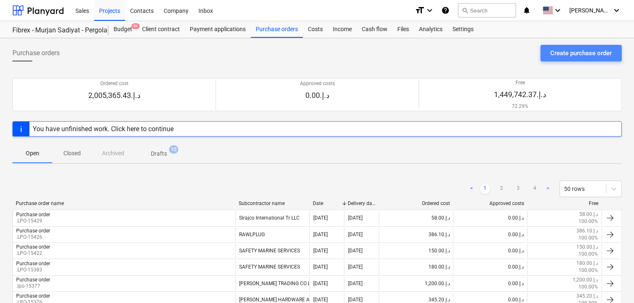
click at [586, 54] on div "Create purchase order" at bounding box center [580, 53] width 61 height 11
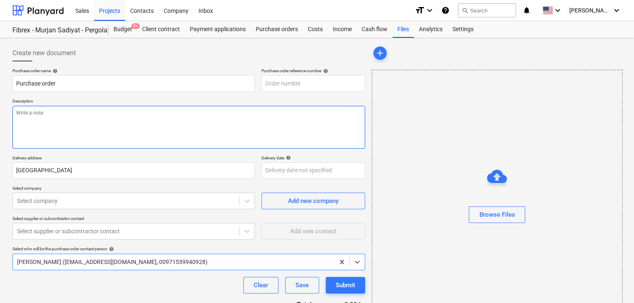
click at [283, 111] on textarea at bounding box center [188, 127] width 353 height 43
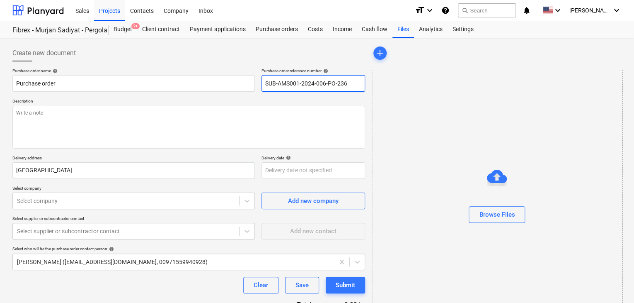
click at [315, 85] on input "SUB-AMS001-2024-006-PO-236" at bounding box center [314, 83] width 104 height 17
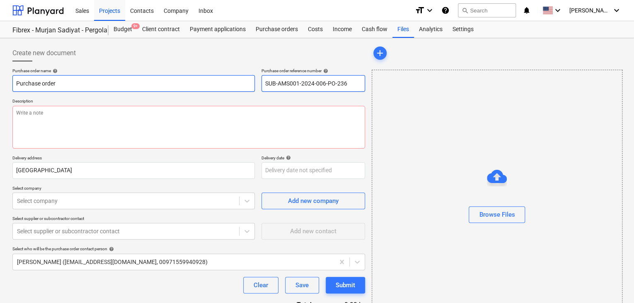
drag, startPoint x: 350, startPoint y: 83, endPoint x: 235, endPoint y: 83, distance: 114.8
click at [235, 83] on div "Purchase order name help Purchase order Purchase order reference number help SU…" at bounding box center [188, 80] width 353 height 24
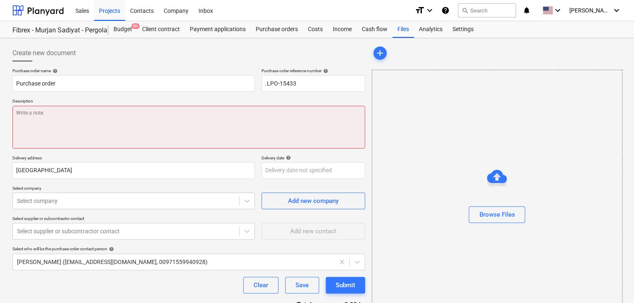
click at [38, 119] on textarea at bounding box center [188, 127] width 353 height 43
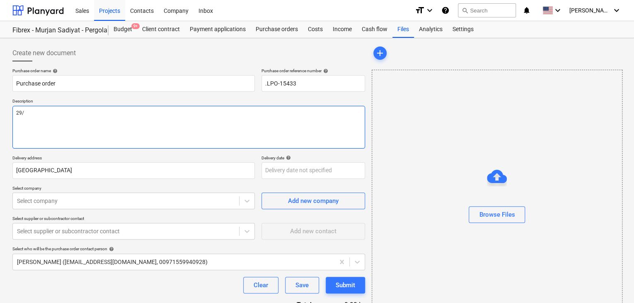
click at [38, 119] on textarea "29/" at bounding box center [188, 127] width 353 height 43
drag, startPoint x: 37, startPoint y: 119, endPoint x: 0, endPoint y: 63, distance: 67.2
click at [8, 125] on div "Create new document Purchase order name help Purchase order Purchase order refe…" at bounding box center [317, 192] width 634 height 308
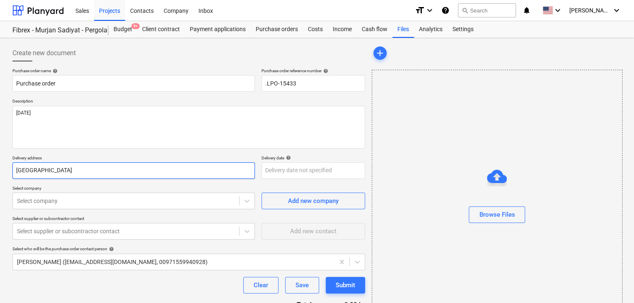
click at [73, 173] on input "[GEOGRAPHIC_DATA]" at bounding box center [133, 170] width 242 height 17
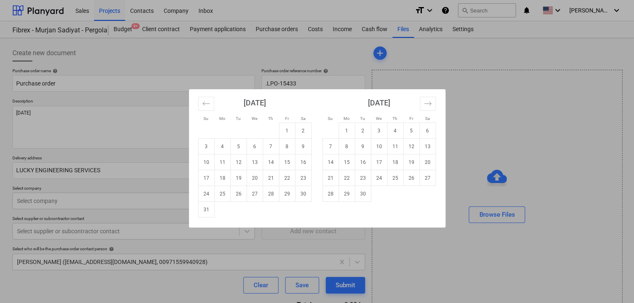
click at [277, 166] on body "Sales Projects Contacts Company Inbox format_size keyboard_arrow_down help sear…" at bounding box center [317, 151] width 634 height 303
click at [200, 210] on td "31" at bounding box center [206, 209] width 16 height 16
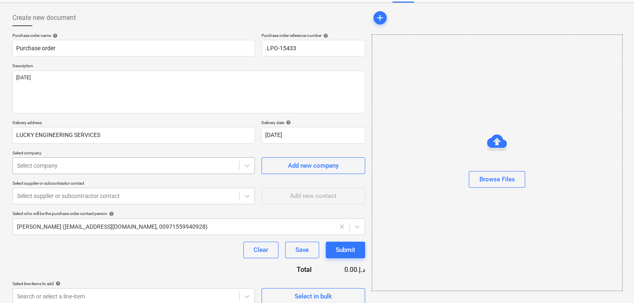
click at [55, 198] on body "Sales Projects Contacts Company Inbox format_size keyboard_arrow_down help sear…" at bounding box center [317, 116] width 634 height 303
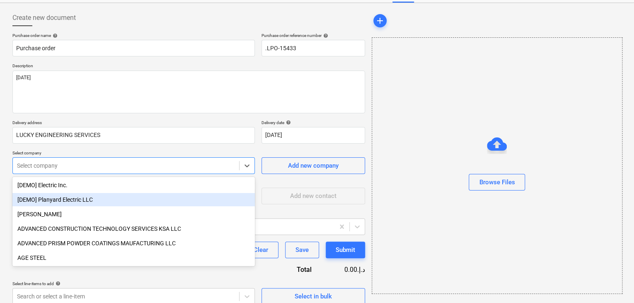
scroll to position [39, 0]
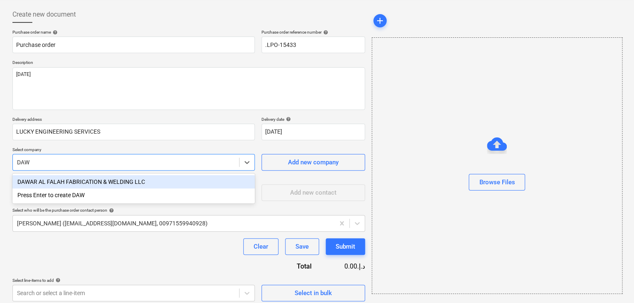
click at [70, 178] on div "DAWAR AL FALAH FABRICATION & WELDING LLC" at bounding box center [133, 181] width 242 height 13
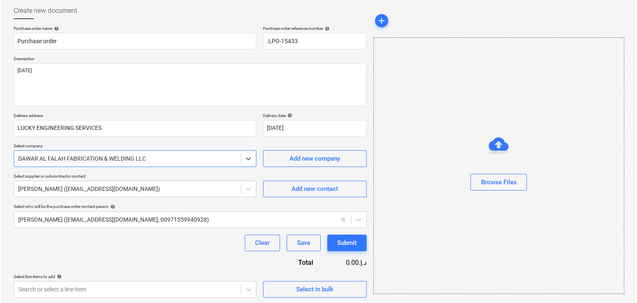
scroll to position [43, 0]
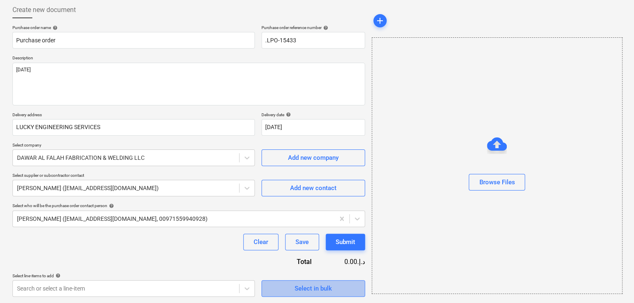
click at [282, 281] on button "Select in bulk" at bounding box center [314, 288] width 104 height 17
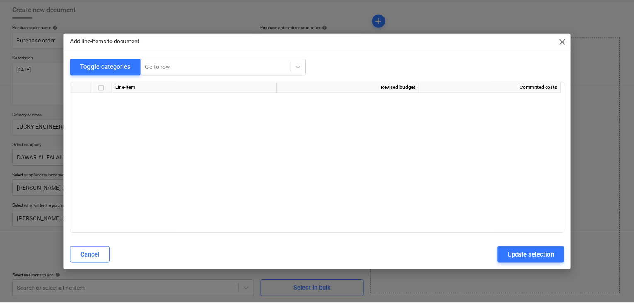
scroll to position [3870, 0]
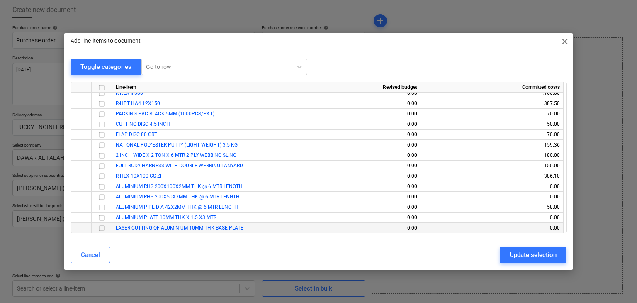
click at [101, 228] on input "checkbox" at bounding box center [102, 228] width 10 height 10
drag, startPoint x: 524, startPoint y: 251, endPoint x: 505, endPoint y: 254, distance: 19.3
click at [523, 252] on div "Update selection" at bounding box center [532, 254] width 47 height 11
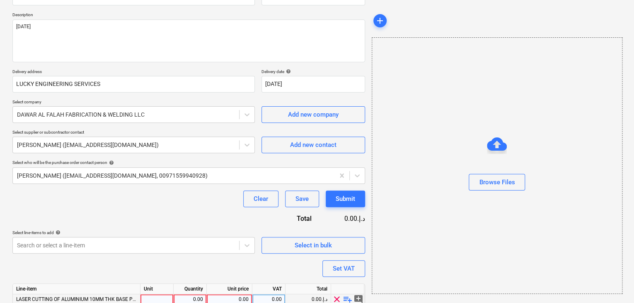
scroll to position [121, 0]
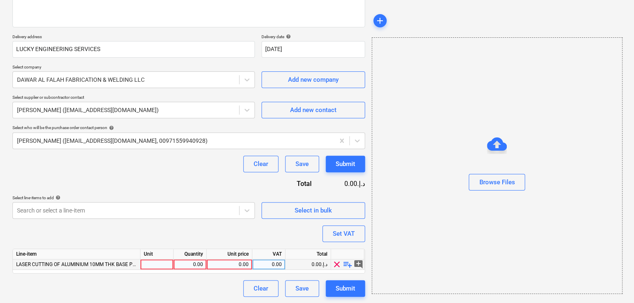
click at [154, 264] on div at bounding box center [157, 264] width 33 height 10
click at [185, 267] on div "0.00" at bounding box center [190, 264] width 26 height 10
click at [225, 264] on div "0.00" at bounding box center [229, 264] width 39 height 10
drag, startPoint x: 444, startPoint y: 232, endPoint x: 356, endPoint y: 239, distance: 88.2
click at [438, 233] on div "Browse Files" at bounding box center [497, 165] width 251 height 256
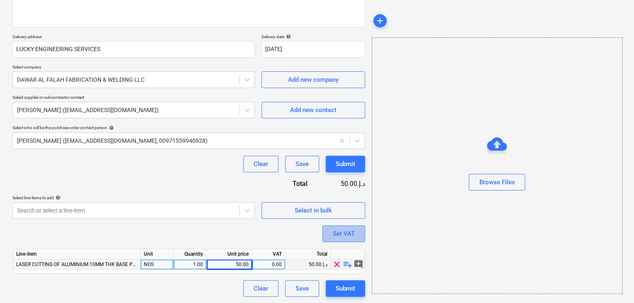
click at [345, 239] on button "Set VAT" at bounding box center [343, 233] width 43 height 17
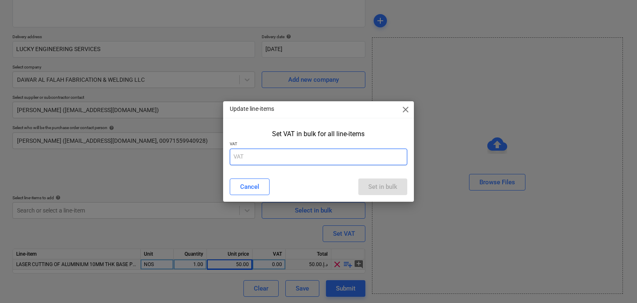
click at [273, 162] on input "text" at bounding box center [319, 156] width 178 height 17
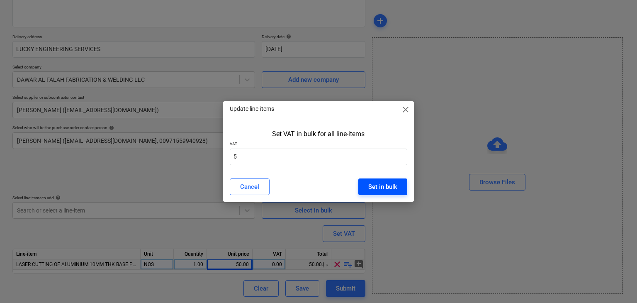
click at [384, 182] on div "Set in bulk" at bounding box center [382, 186] width 29 height 11
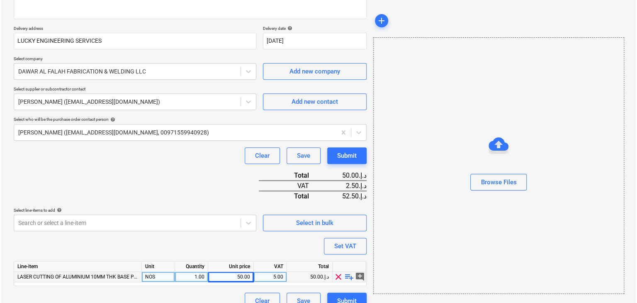
scroll to position [142, 0]
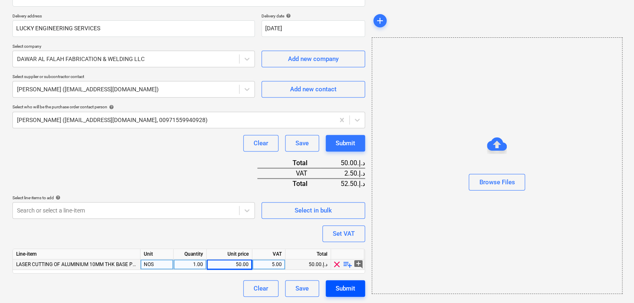
click at [343, 286] on div "Submit" at bounding box center [345, 288] width 19 height 11
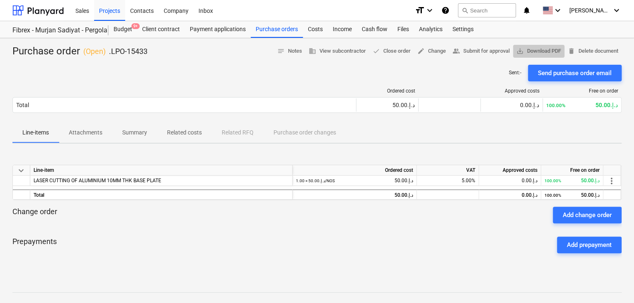
click at [539, 48] on span "save_alt Download PDF" at bounding box center [538, 51] width 45 height 10
click at [114, 14] on div "Projects" at bounding box center [109, 10] width 31 height 21
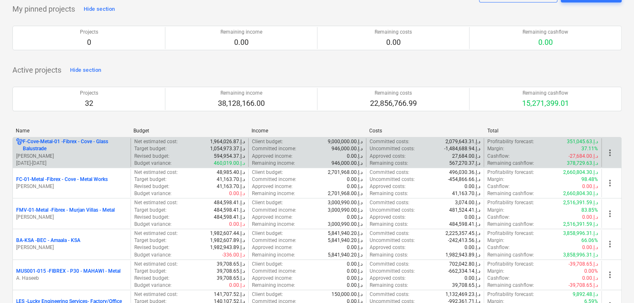
scroll to position [124, 0]
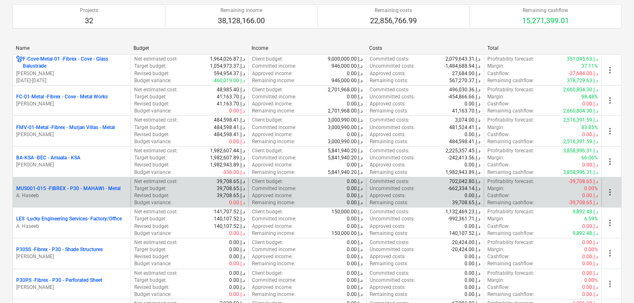
click at [81, 189] on p "MUS001-015 - FIBREX - P30 - MAHAWI - Metal" at bounding box center [68, 188] width 104 height 7
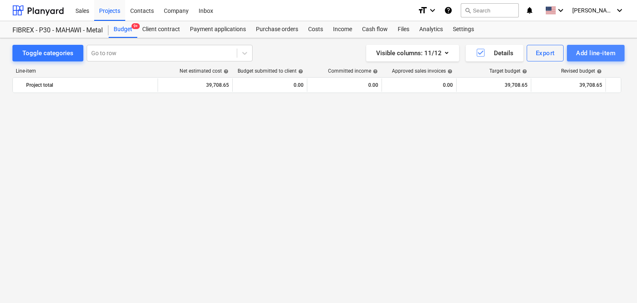
click at [579, 48] on div "Add line-item" at bounding box center [595, 53] width 39 height 11
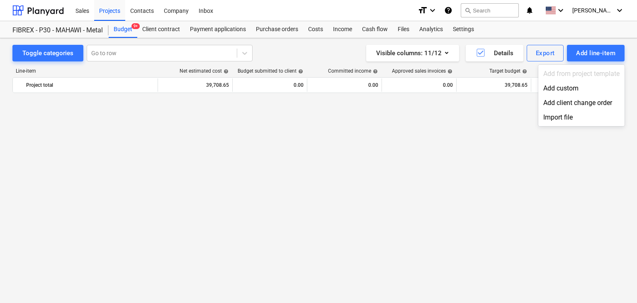
scroll to position [4876, 0]
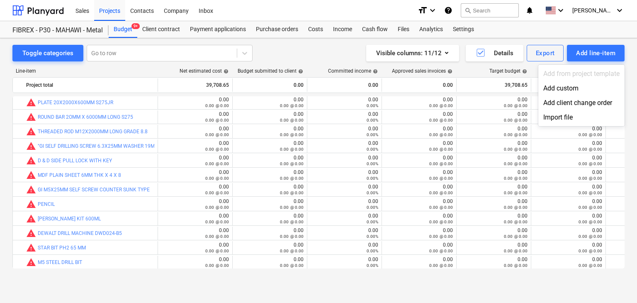
click at [566, 85] on div "Add custom" at bounding box center [581, 88] width 86 height 15
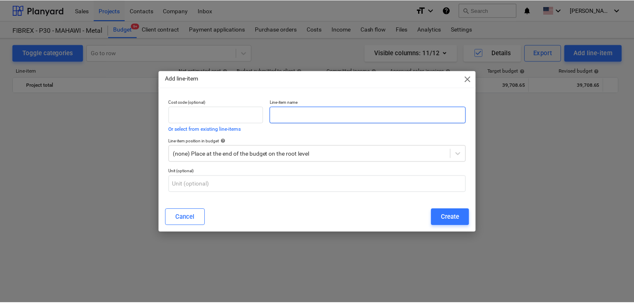
scroll to position [4876, 0]
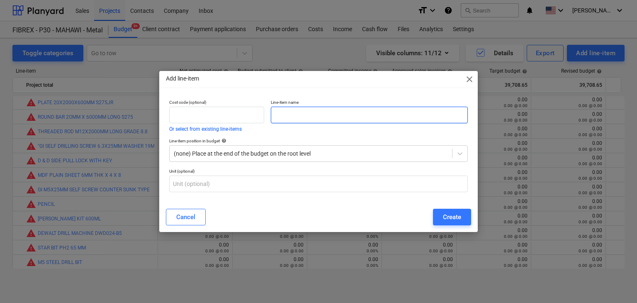
click at [303, 114] on input "text" at bounding box center [369, 115] width 197 height 17
paste input "WS519 BLACK SILICONE 300 ML 24 PCS/ BOX"
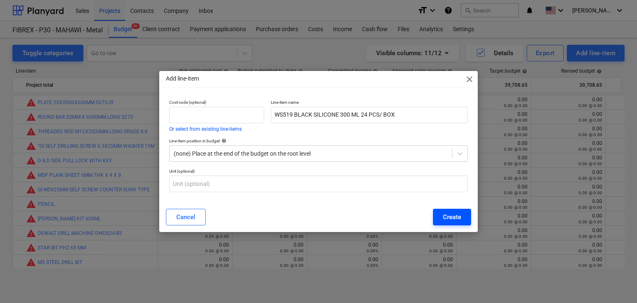
click at [456, 215] on div "Create" at bounding box center [452, 216] width 18 height 11
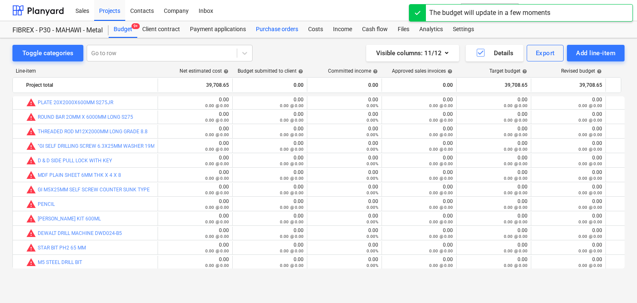
click at [266, 27] on div "Purchase orders" at bounding box center [277, 29] width 52 height 17
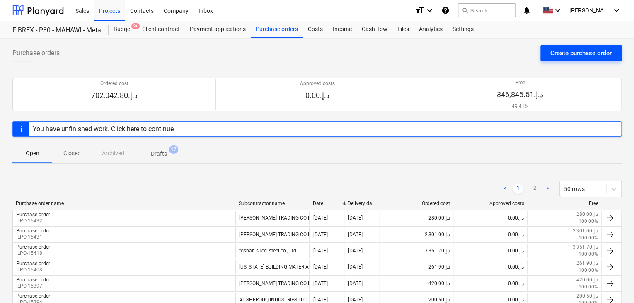
click at [574, 53] on div "Create purchase order" at bounding box center [580, 53] width 61 height 11
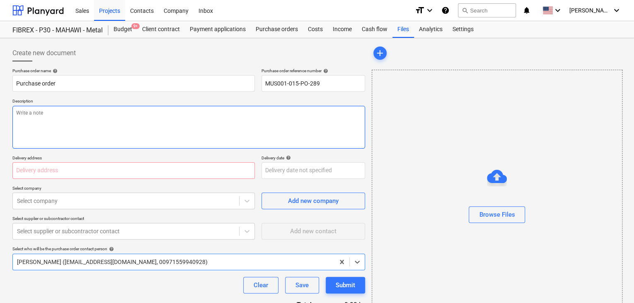
click at [303, 115] on textarea at bounding box center [188, 127] width 353 height 43
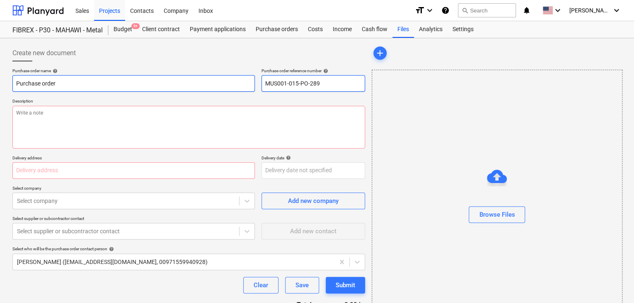
drag, startPoint x: 325, startPoint y: 83, endPoint x: 252, endPoint y: 79, distance: 72.2
click at [252, 79] on div "Purchase order name help Purchase order Purchase order reference number help MU…" at bounding box center [188, 80] width 353 height 24
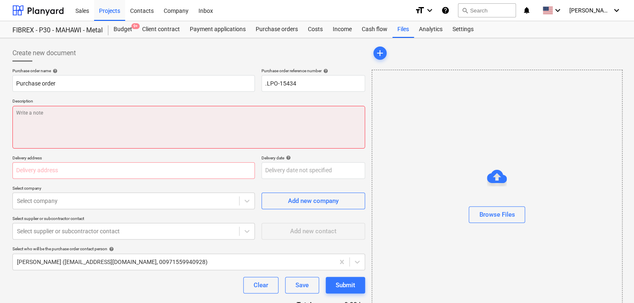
click at [50, 128] on textarea at bounding box center [188, 127] width 353 height 43
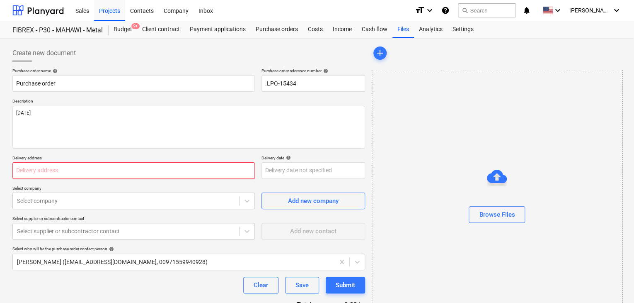
click at [53, 173] on input "text" at bounding box center [133, 170] width 242 height 17
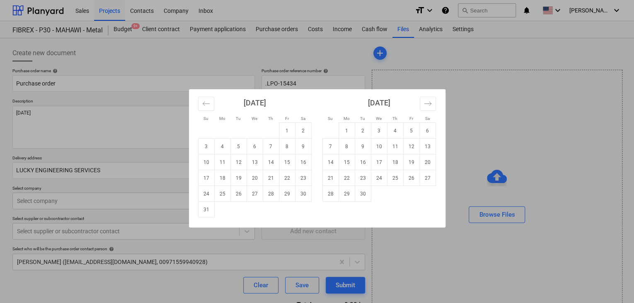
click at [279, 167] on body "Sales Projects Contacts Company Inbox format_size keyboard_arrow_down help sear…" at bounding box center [317, 151] width 634 height 303
click at [201, 207] on td "31" at bounding box center [206, 209] width 16 height 16
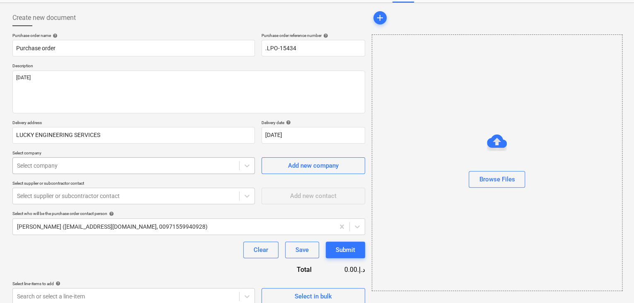
click at [93, 200] on body "Sales Projects Contacts Company Inbox format_size keyboard_arrow_down help sear…" at bounding box center [317, 116] width 634 height 303
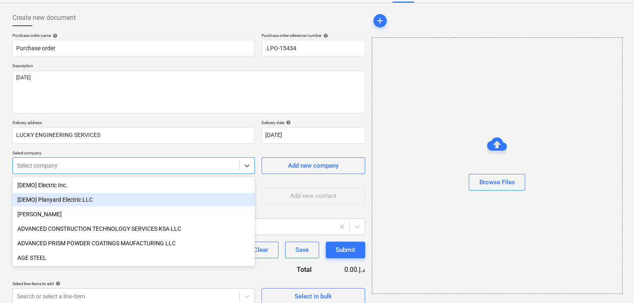
scroll to position [39, 0]
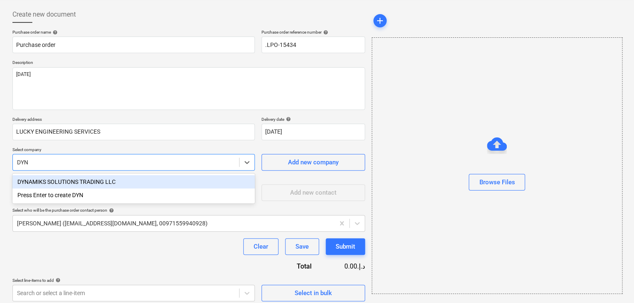
click at [98, 179] on div "DYNAMIKS SOLUTIONS TRADING LLC" at bounding box center [133, 181] width 242 height 13
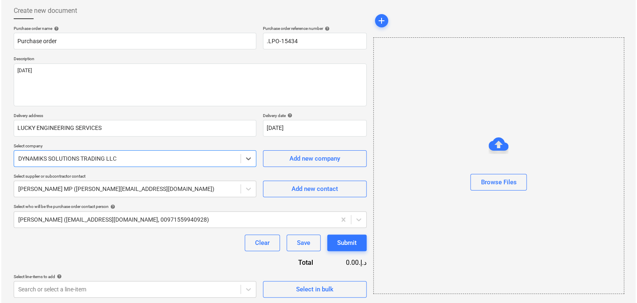
scroll to position [43, 0]
click at [284, 291] on span "Select in bulk" at bounding box center [313, 288] width 83 height 11
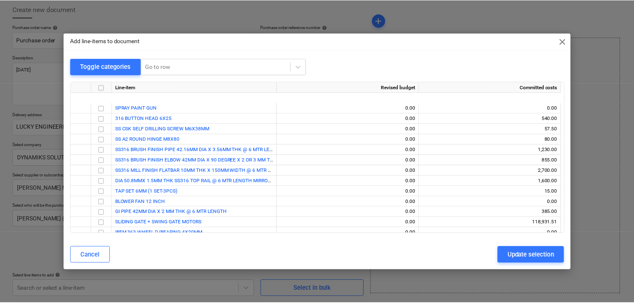
scroll to position [3756, 0]
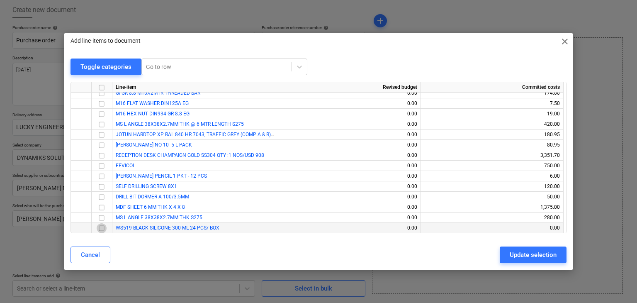
click at [103, 228] on input "checkbox" at bounding box center [102, 228] width 10 height 10
click at [526, 257] on div "Update selection" at bounding box center [532, 254] width 47 height 11
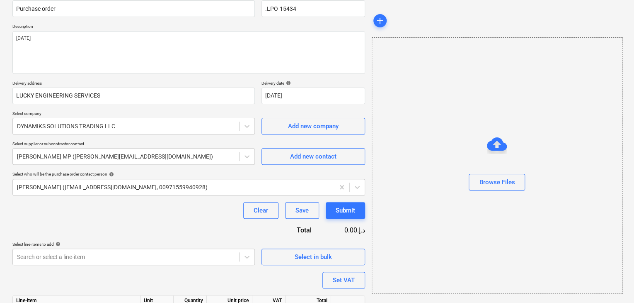
scroll to position [121, 0]
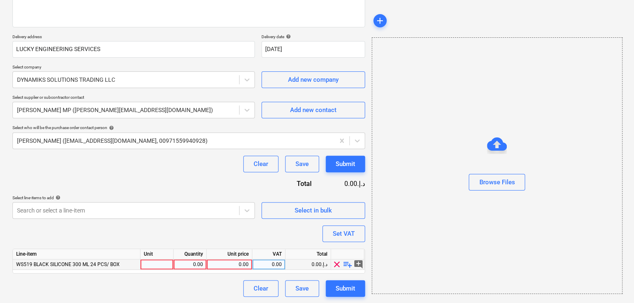
click at [164, 260] on div at bounding box center [157, 264] width 33 height 10
click at [194, 262] on div "0.00" at bounding box center [190, 264] width 26 height 10
click at [211, 265] on div "0.00" at bounding box center [229, 264] width 39 height 10
drag, startPoint x: 465, startPoint y: 251, endPoint x: 375, endPoint y: 237, distance: 91.8
click at [462, 251] on div "Browse Files" at bounding box center [497, 165] width 251 height 256
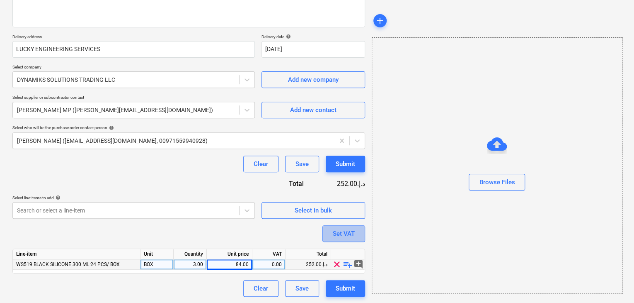
click at [347, 235] on div "Set VAT" at bounding box center [344, 233] width 22 height 11
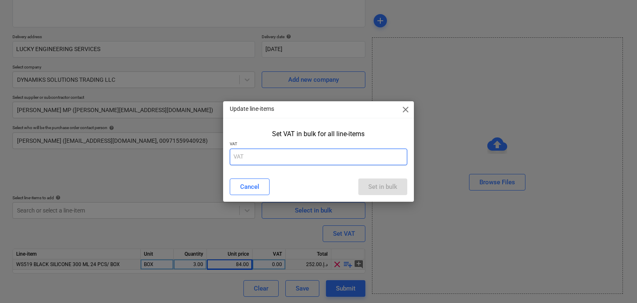
click at [272, 158] on input "text" at bounding box center [319, 156] width 178 height 17
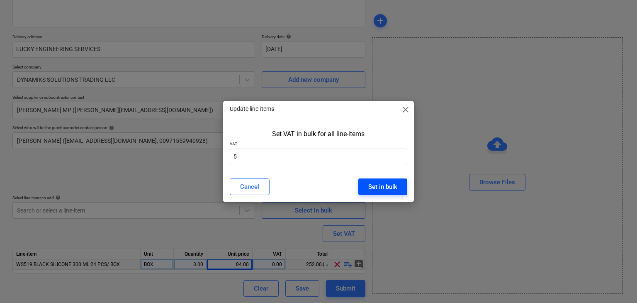
click at [399, 191] on button "Set in bulk" at bounding box center [382, 186] width 49 height 17
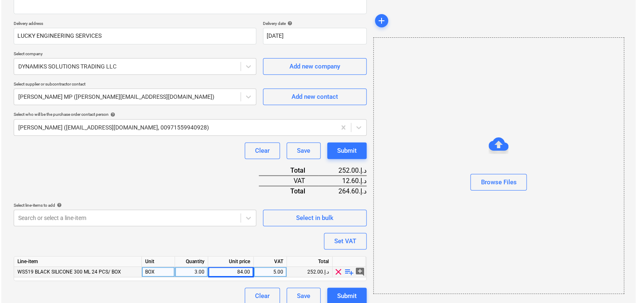
scroll to position [142, 0]
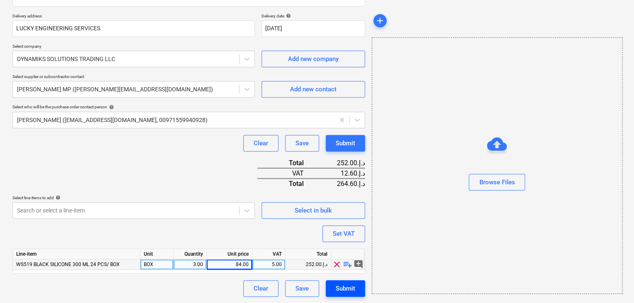
click at [355, 284] on button "Submit" at bounding box center [345, 288] width 39 height 17
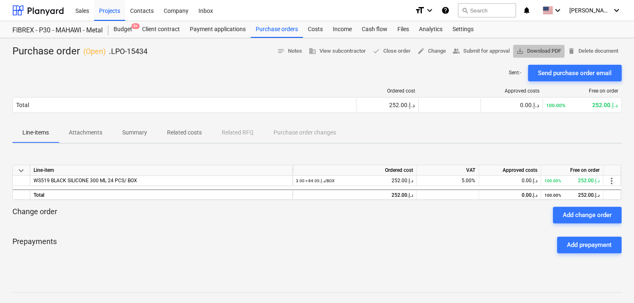
click at [552, 50] on span "save_alt Download PDF" at bounding box center [538, 51] width 45 height 10
